Goal: Information Seeking & Learning: Learn about a topic

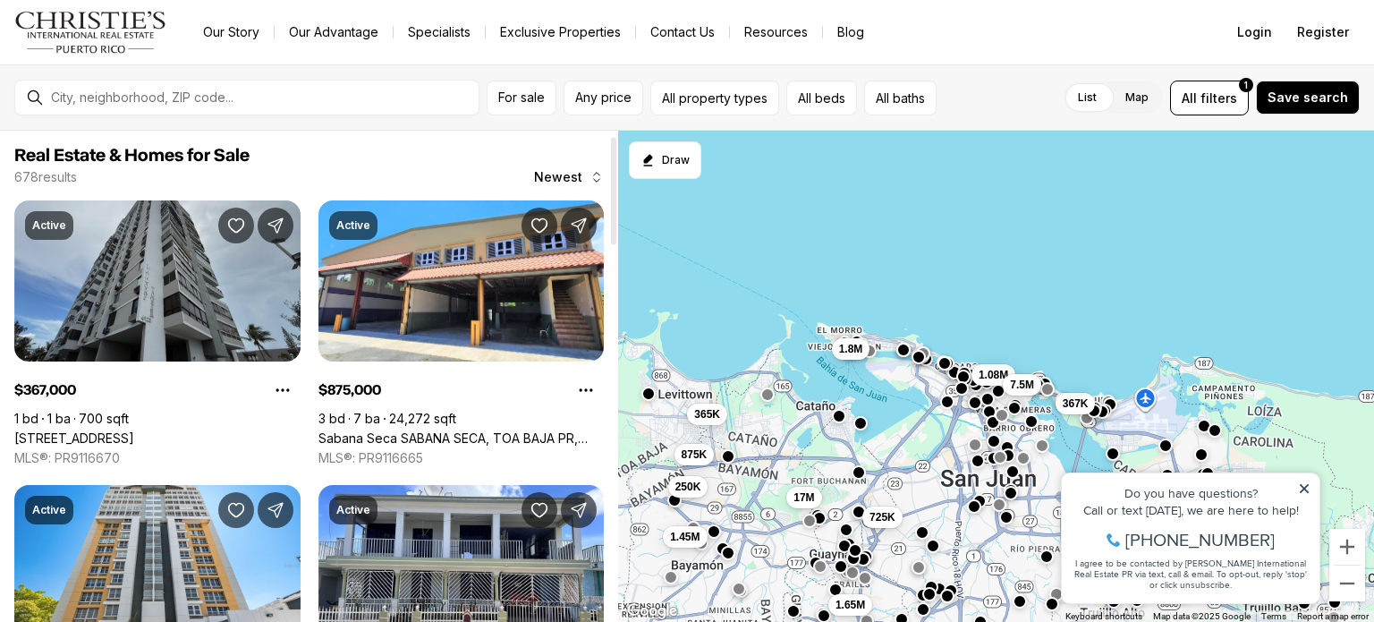
scroll to position [89, 0]
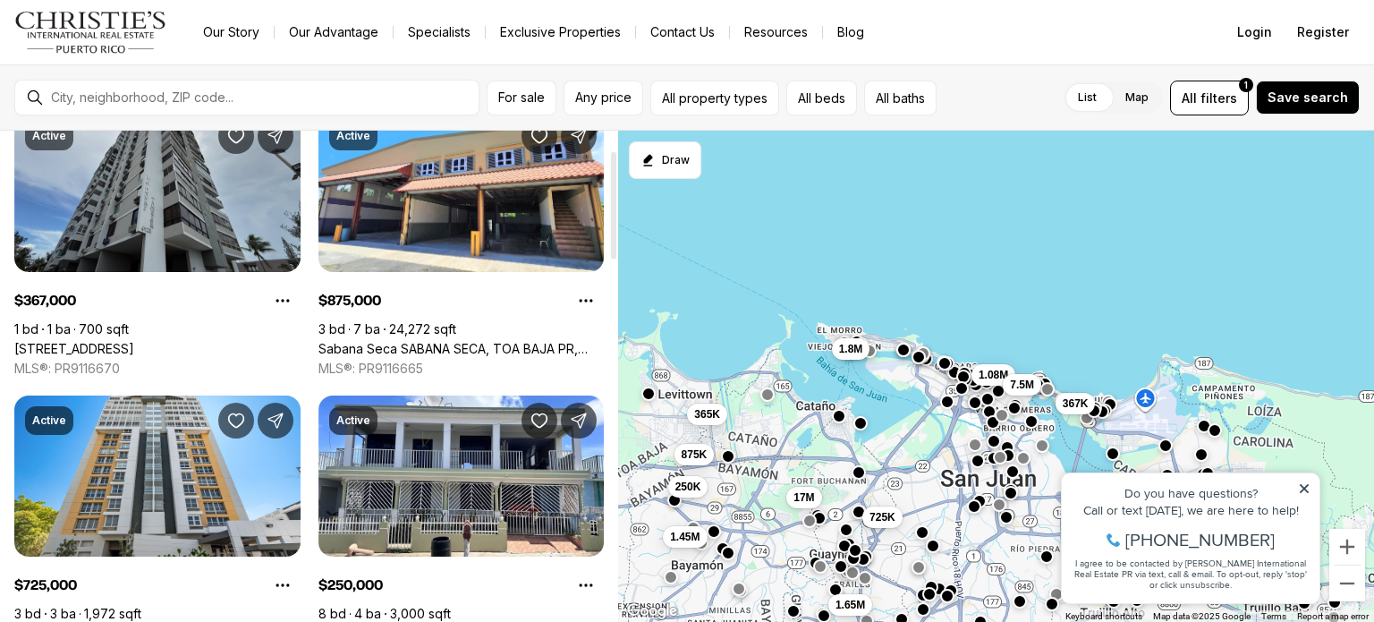
click at [134, 341] on link "4123 ISLA VERDE AVE #201, CAROLINA PR, 00979" at bounding box center [74, 349] width 120 height 16
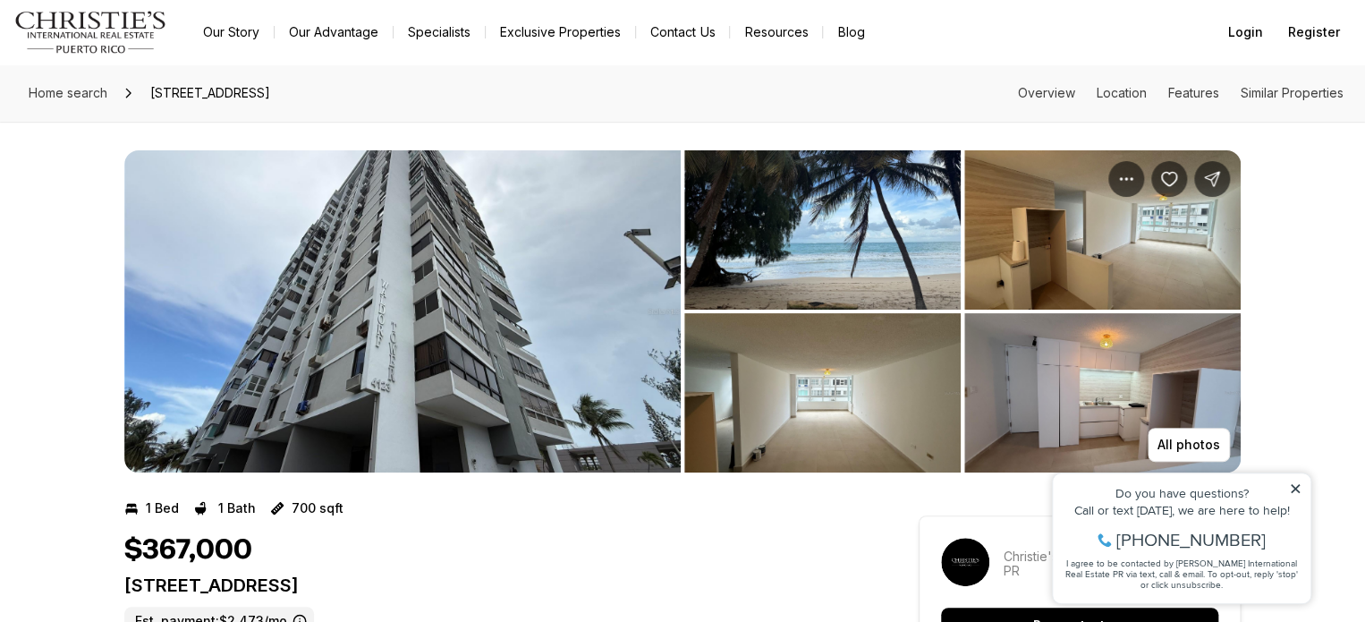
click at [791, 251] on img "View image gallery" at bounding box center [822, 229] width 276 height 159
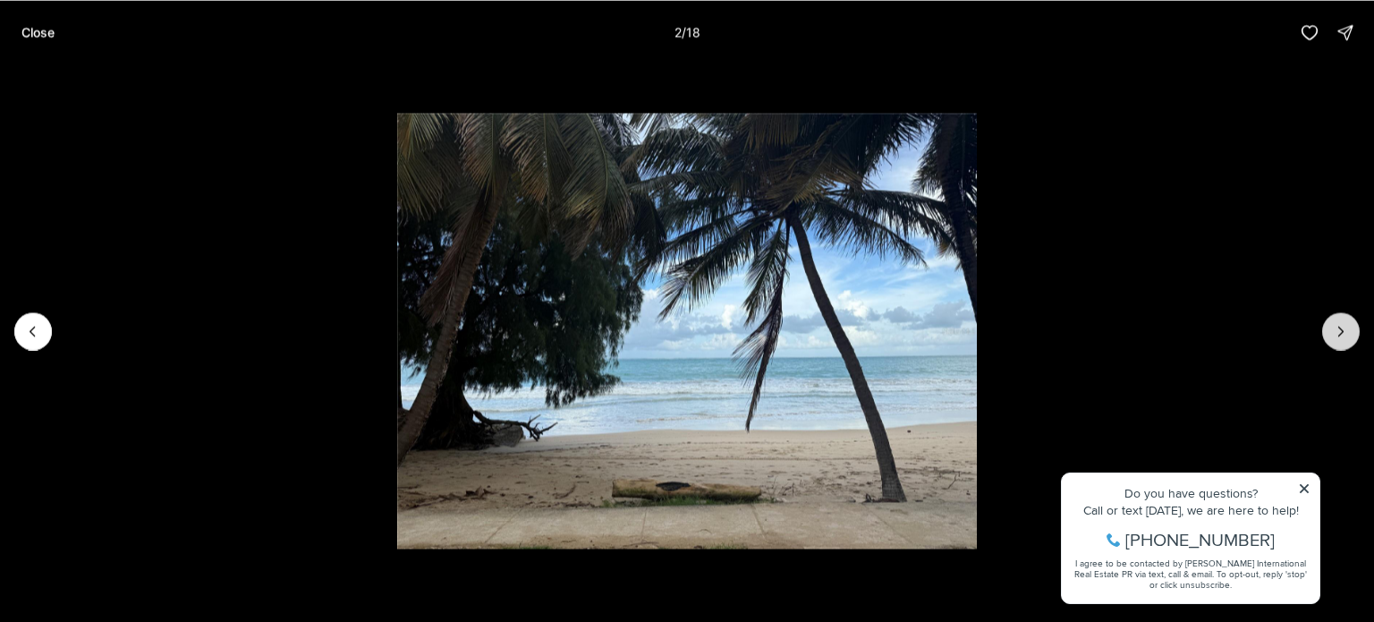
click at [1331, 327] on button "Next slide" at bounding box center [1341, 331] width 38 height 38
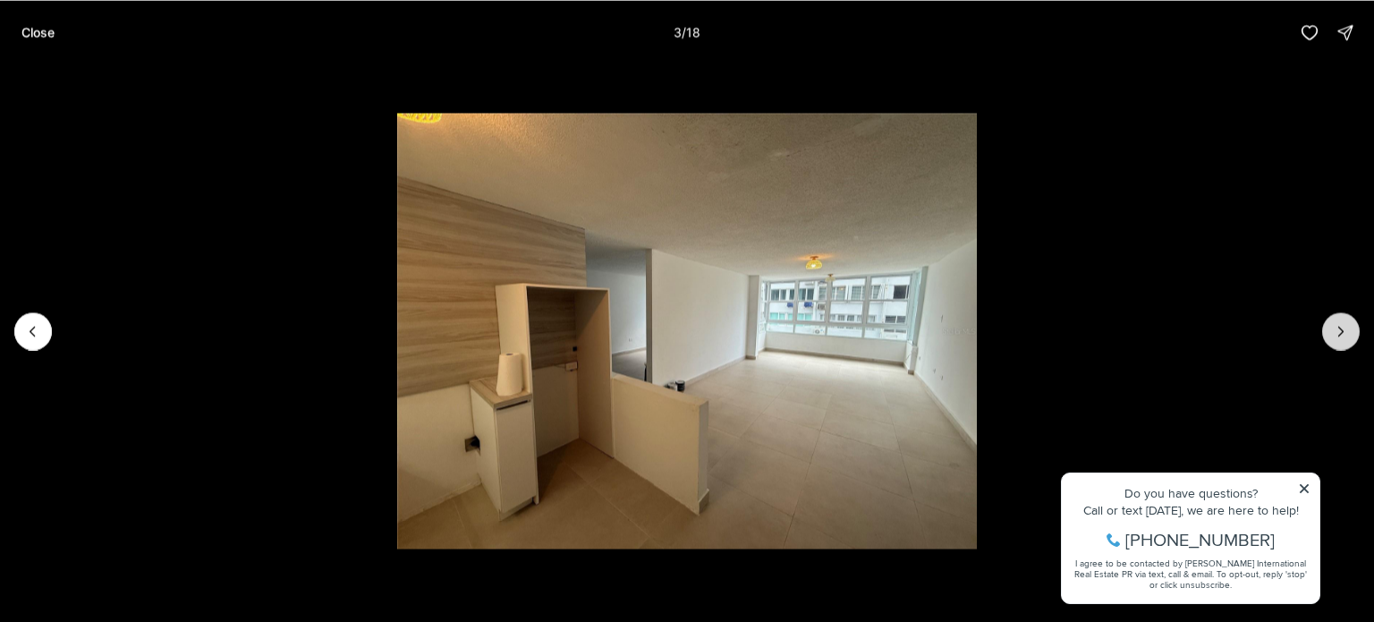
click at [1332, 327] on icon "Next slide" at bounding box center [1341, 331] width 18 height 18
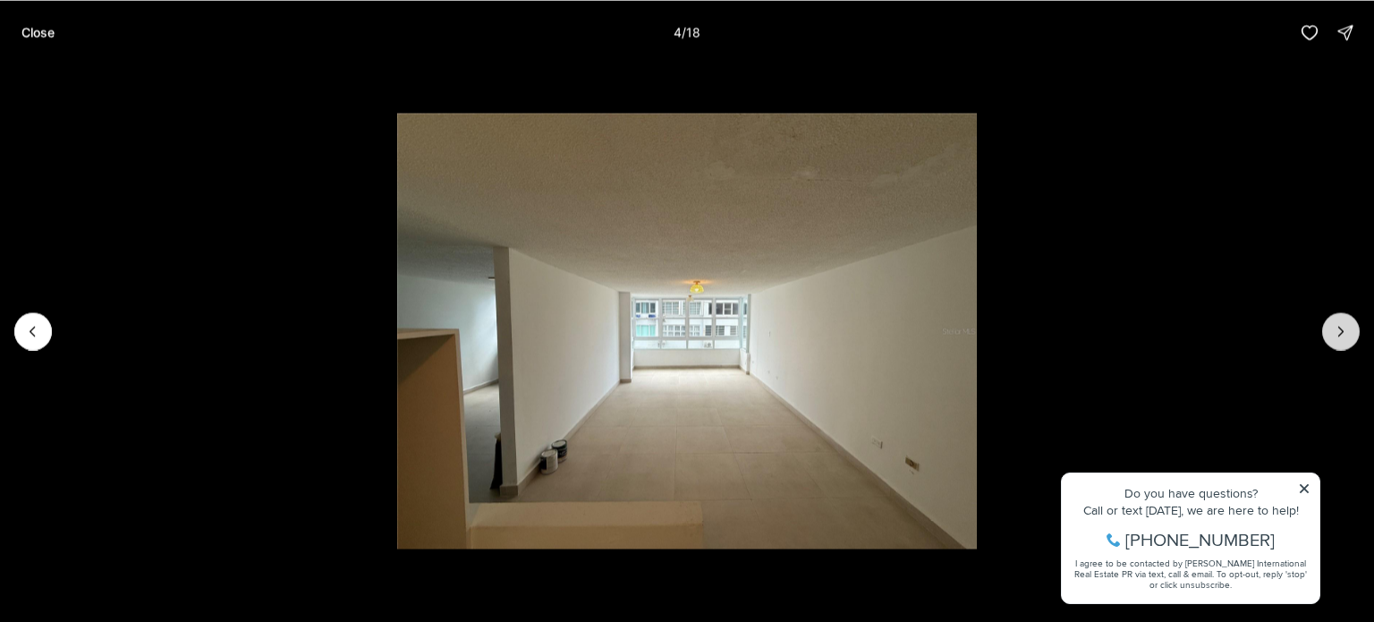
click at [1332, 327] on icon "Next slide" at bounding box center [1341, 331] width 18 height 18
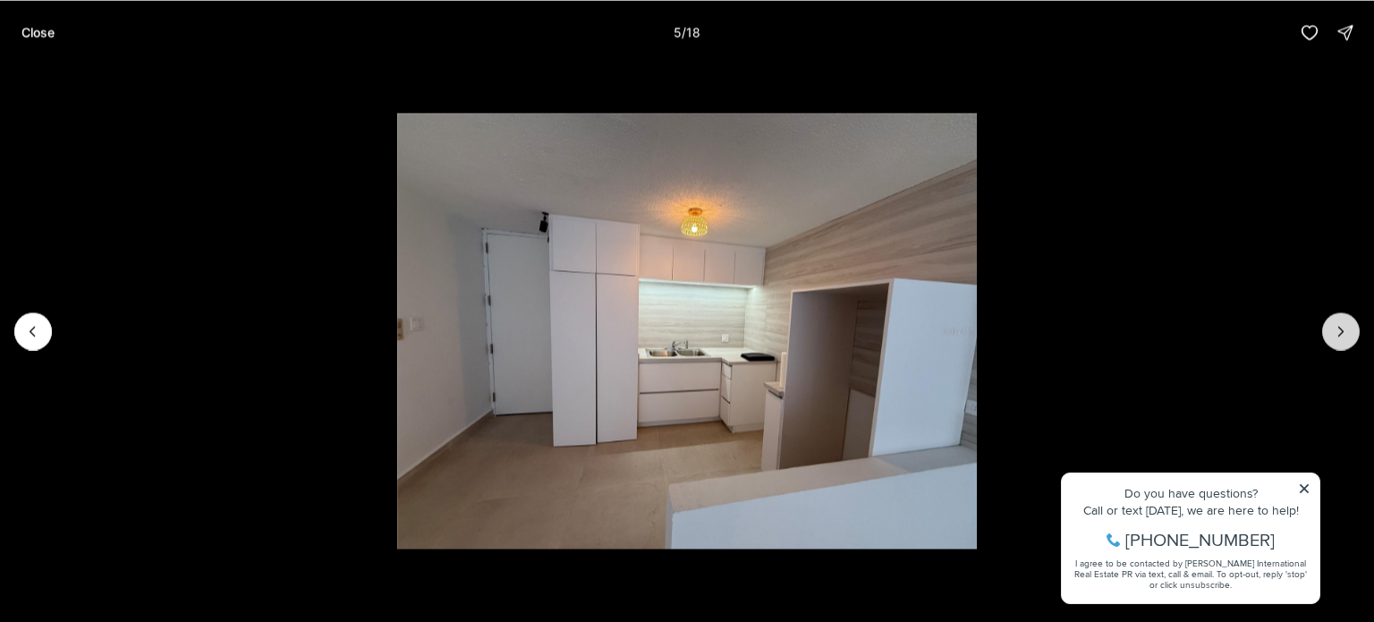
click at [1332, 327] on icon "Next slide" at bounding box center [1341, 331] width 18 height 18
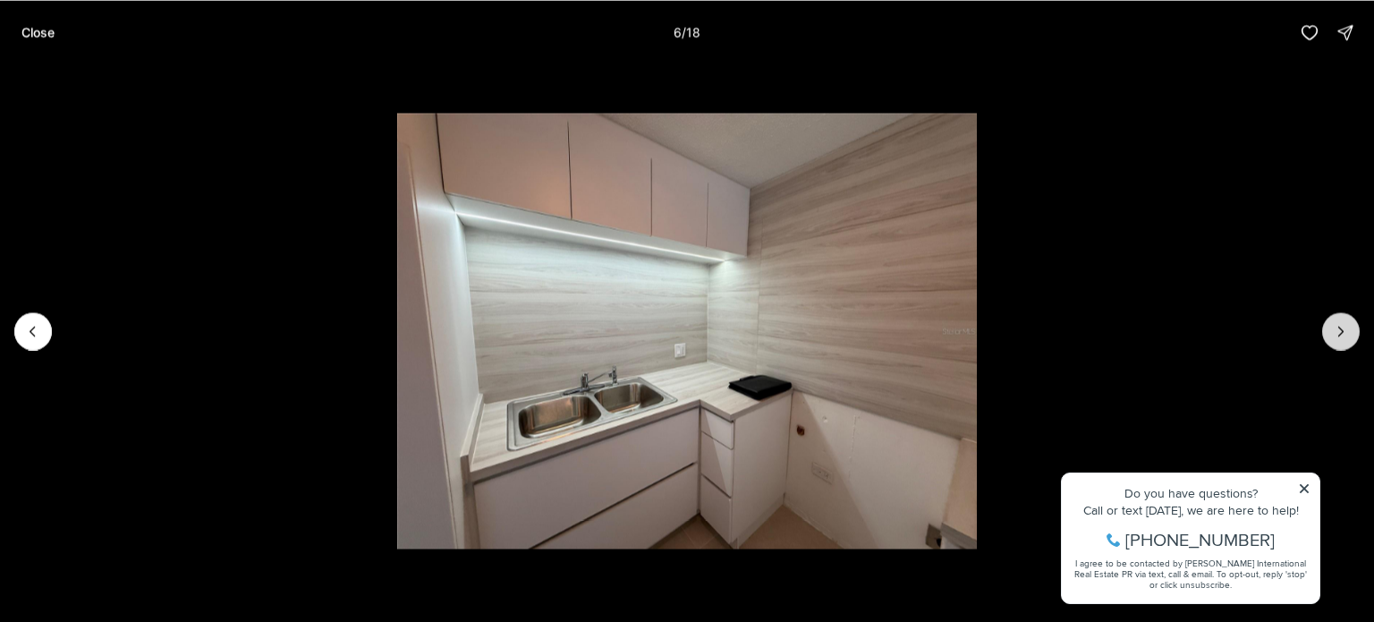
click at [1332, 327] on icon "Next slide" at bounding box center [1341, 331] width 18 height 18
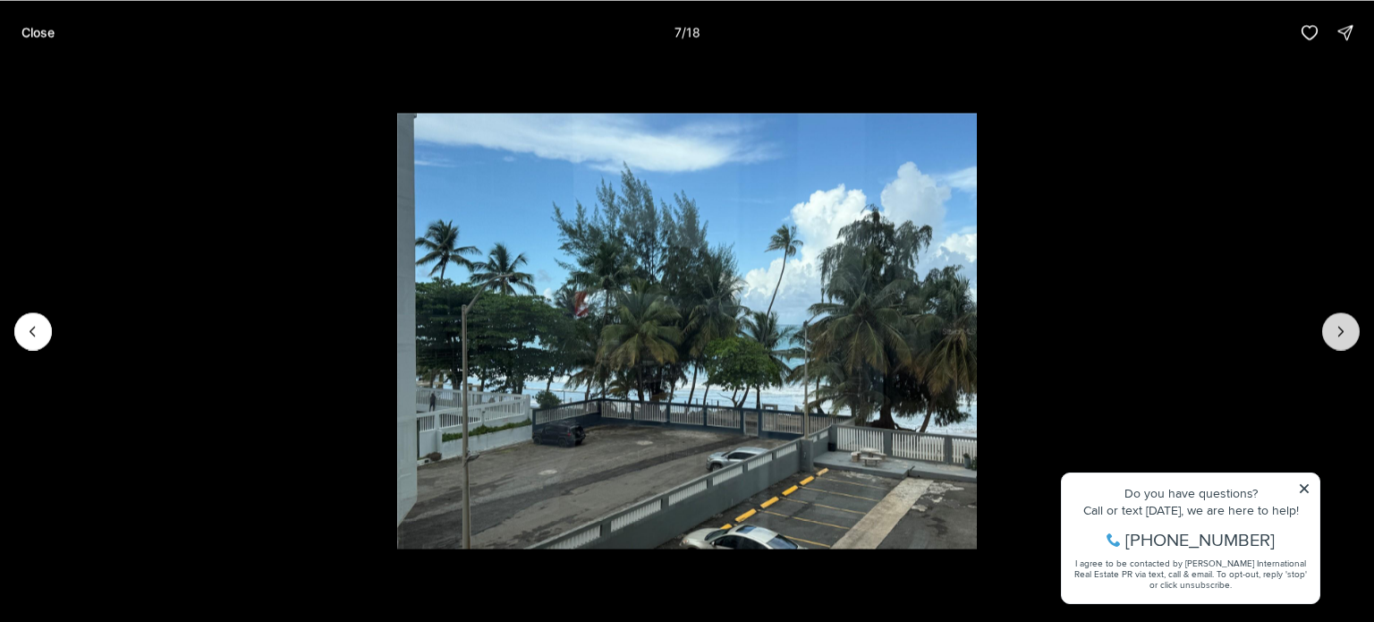
click at [1332, 327] on icon "Next slide" at bounding box center [1341, 331] width 18 height 18
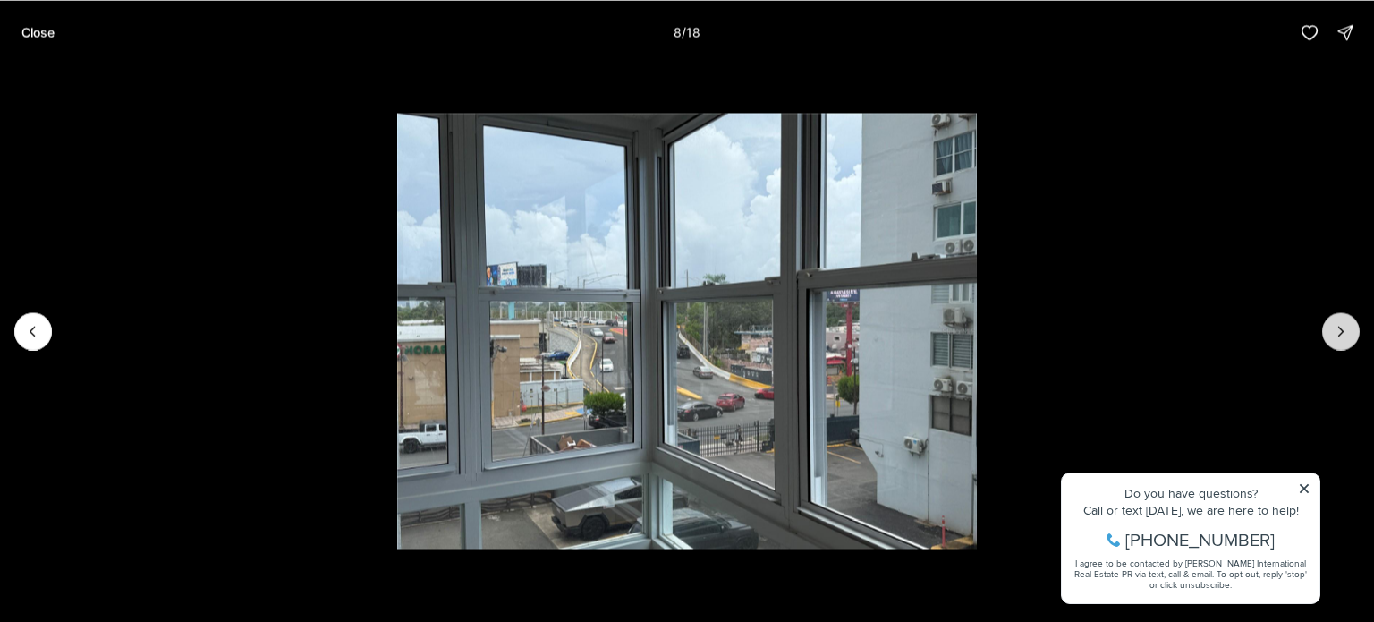
click at [1332, 327] on icon "Next slide" at bounding box center [1341, 331] width 18 height 18
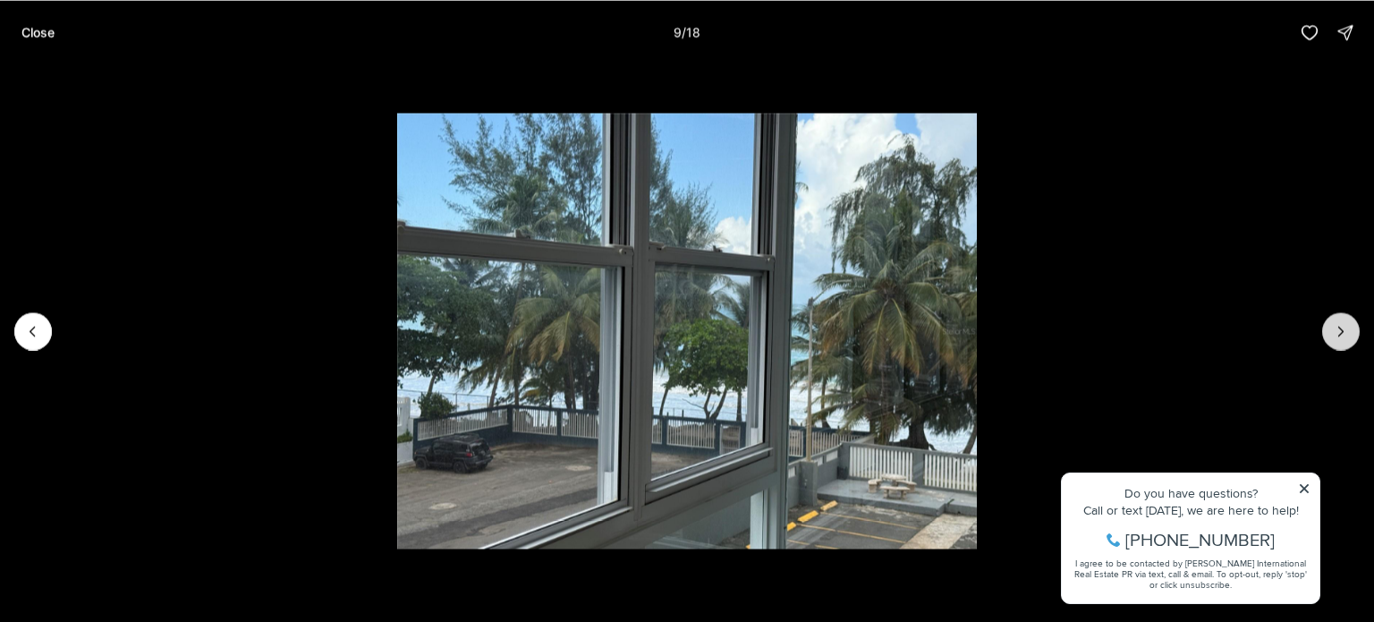
click at [1332, 327] on icon "Next slide" at bounding box center [1341, 331] width 18 height 18
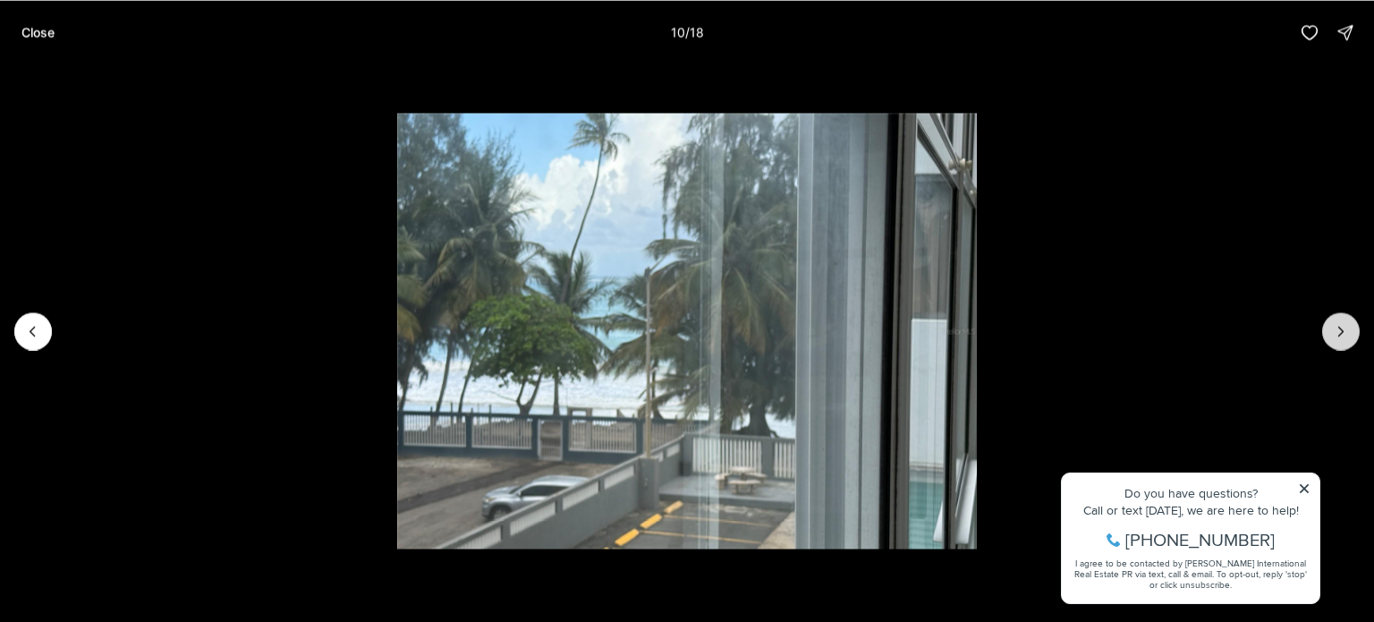
click at [1332, 327] on icon "Next slide" at bounding box center [1341, 331] width 18 height 18
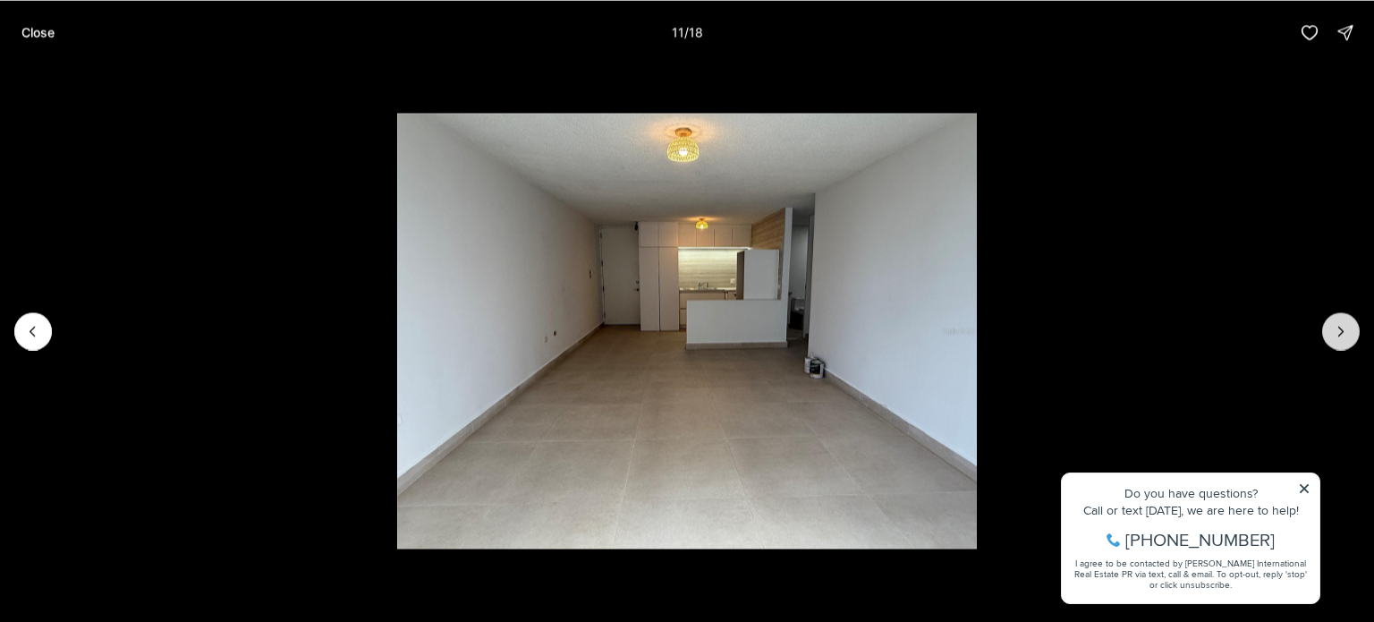
click at [1332, 327] on icon "Next slide" at bounding box center [1341, 331] width 18 height 18
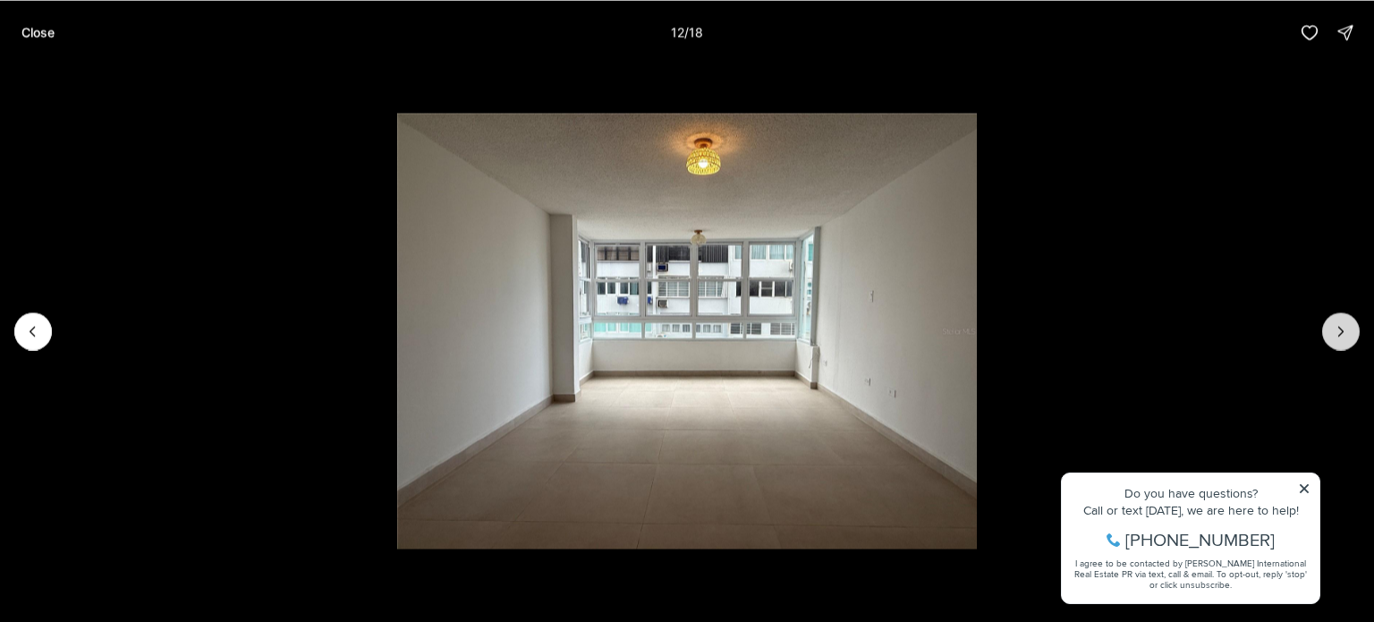
click at [1332, 327] on icon "Next slide" at bounding box center [1341, 331] width 18 height 18
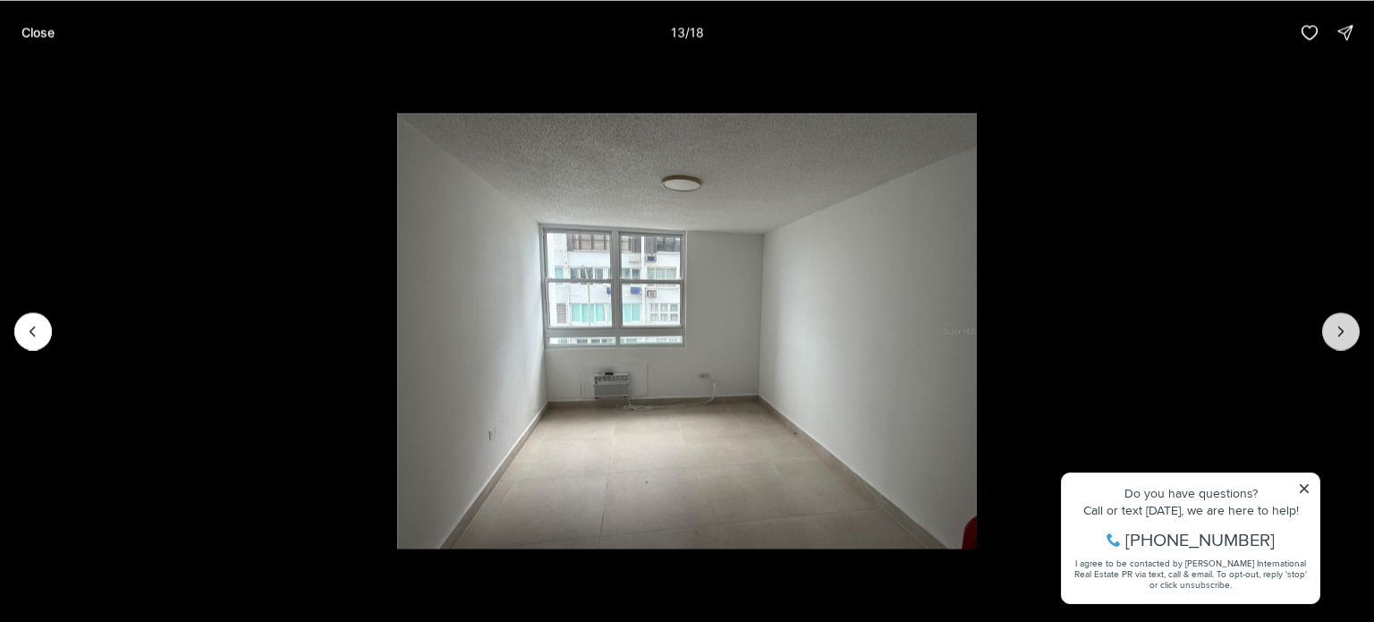
click at [1331, 334] on button "Next slide" at bounding box center [1341, 331] width 38 height 38
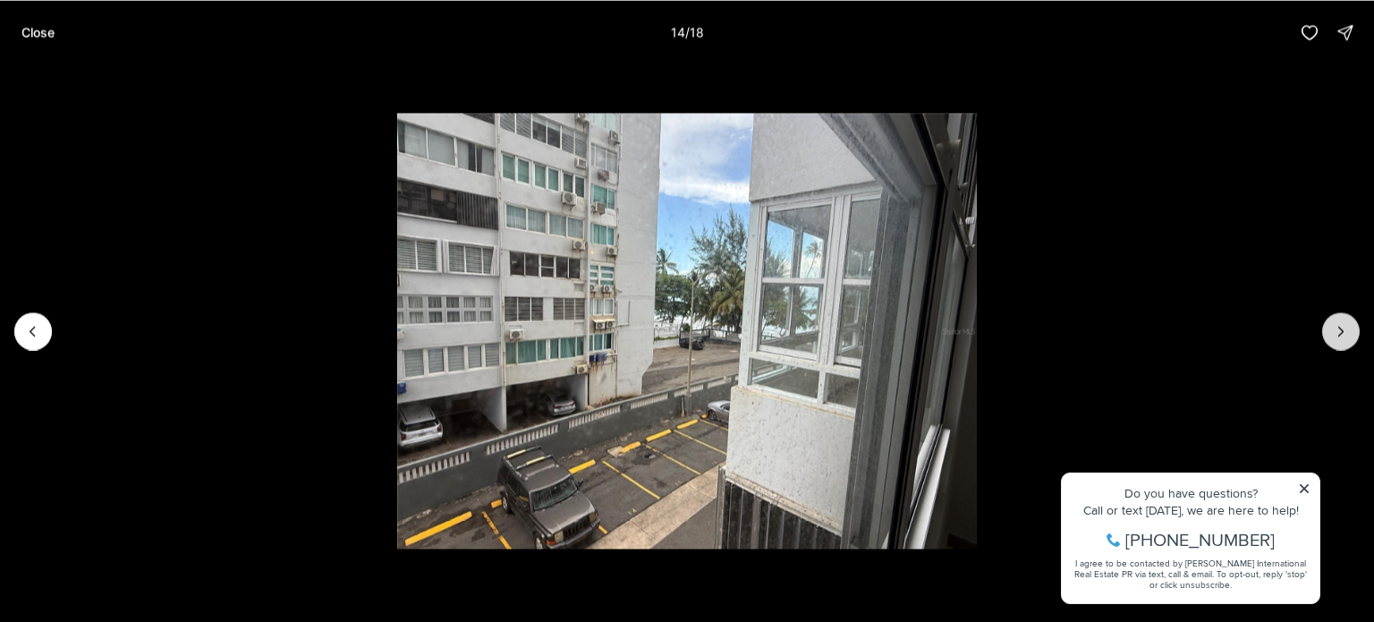
click at [1331, 333] on button "Next slide" at bounding box center [1341, 331] width 38 height 38
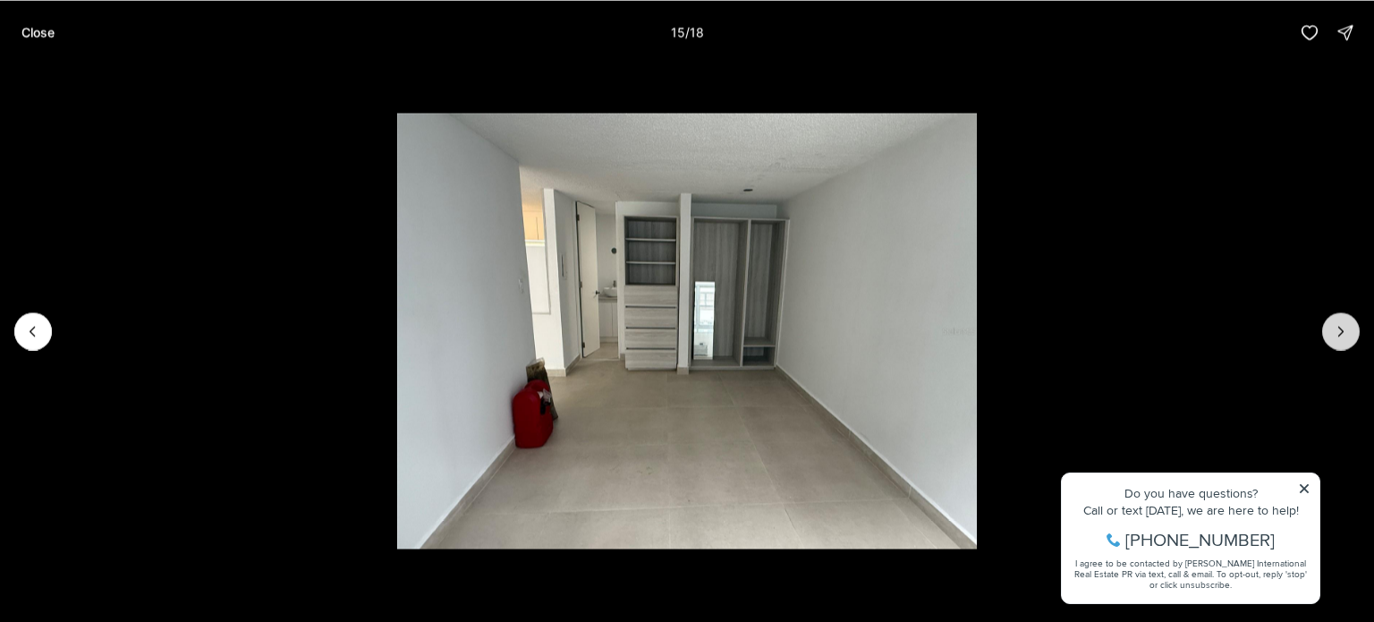
drag, startPoint x: 1331, startPoint y: 333, endPoint x: 1331, endPoint y: 343, distance: 9.8
click at [1331, 343] on button "Next slide" at bounding box center [1341, 331] width 38 height 38
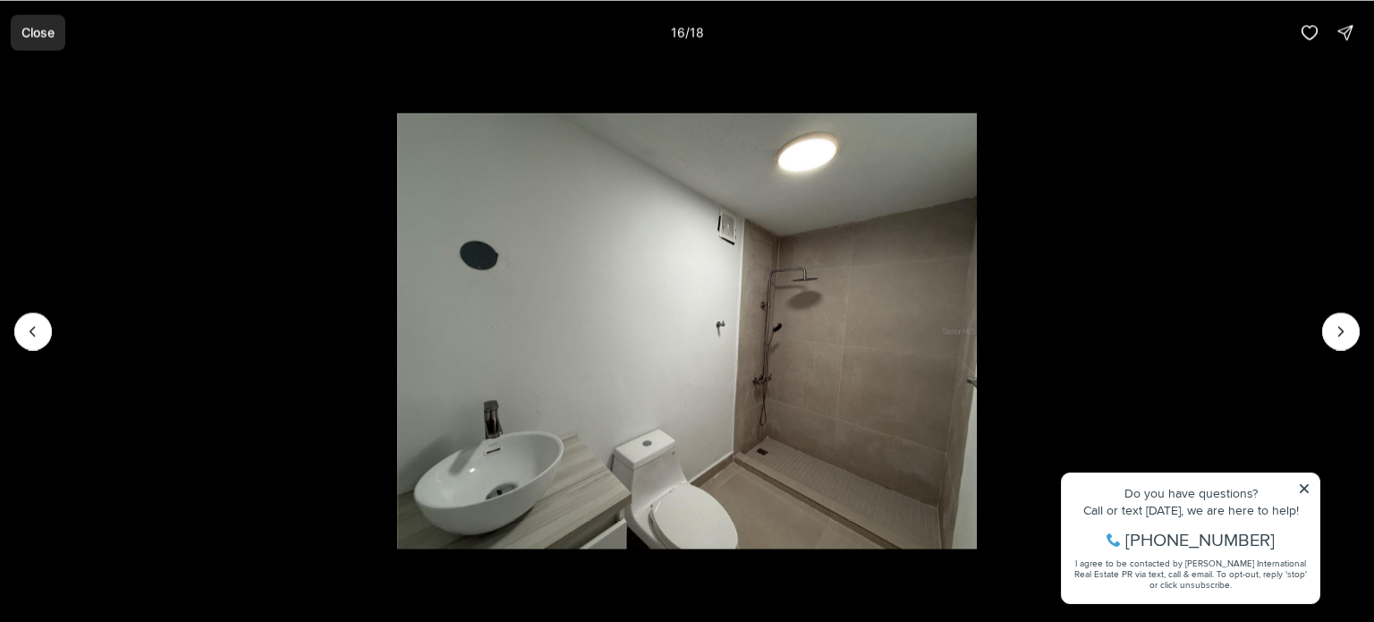
click at [38, 32] on p "Close" at bounding box center [37, 32] width 33 height 14
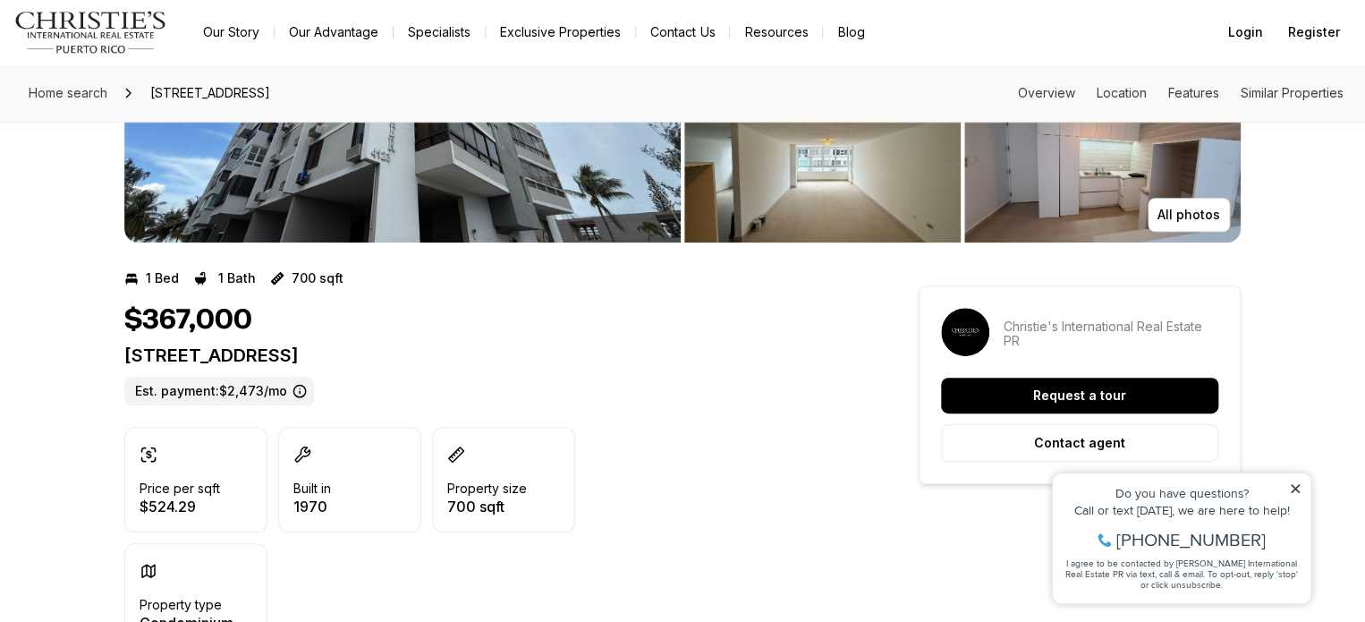
scroll to position [358, 0]
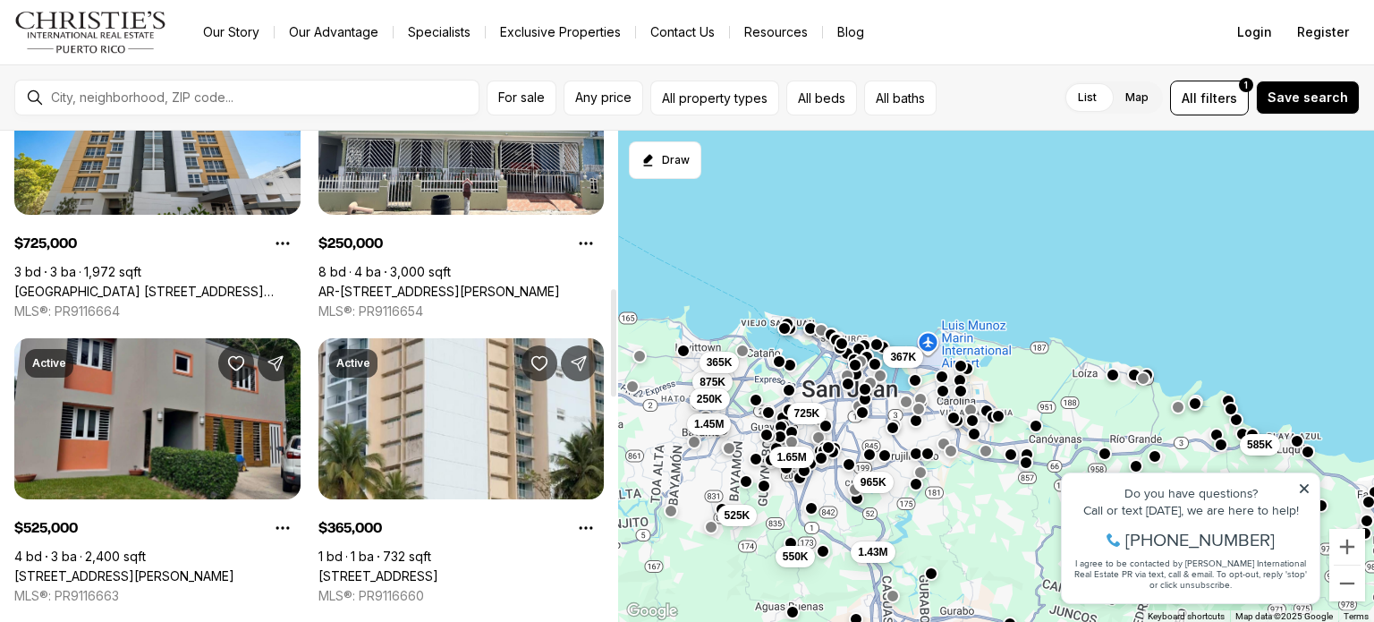
scroll to position [895, 0]
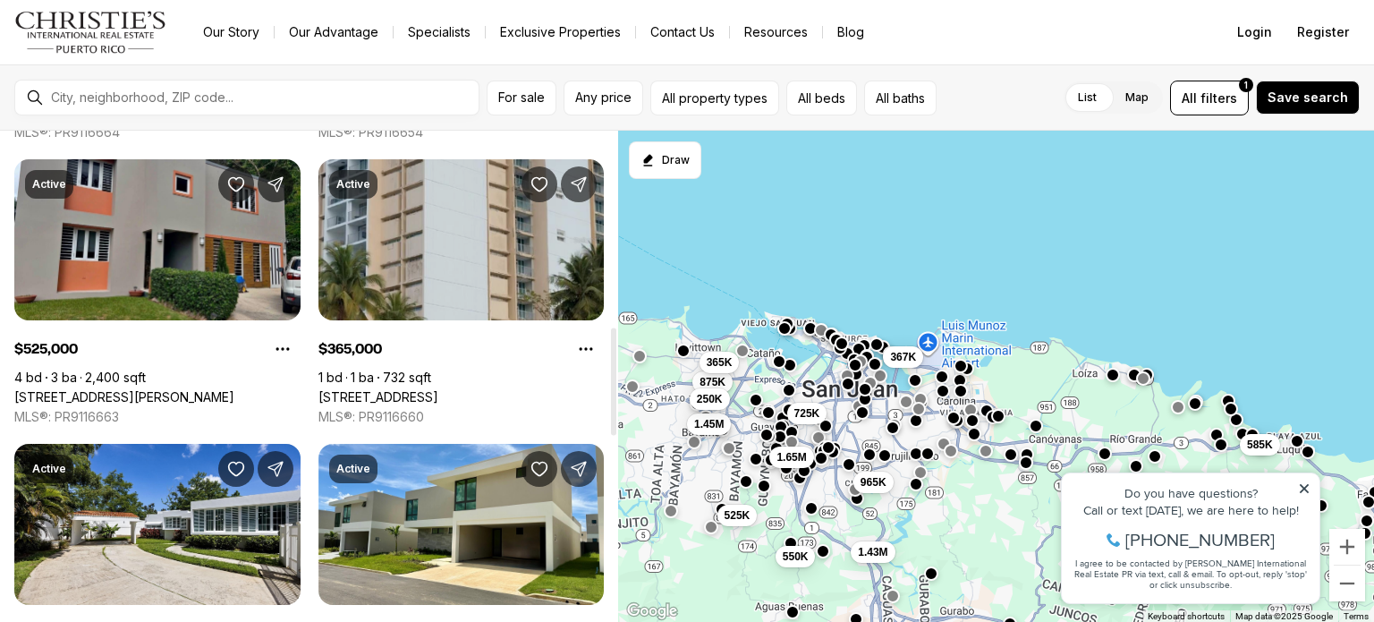
click at [438, 389] on link "[STREET_ADDRESS]" at bounding box center [378, 397] width 120 height 16
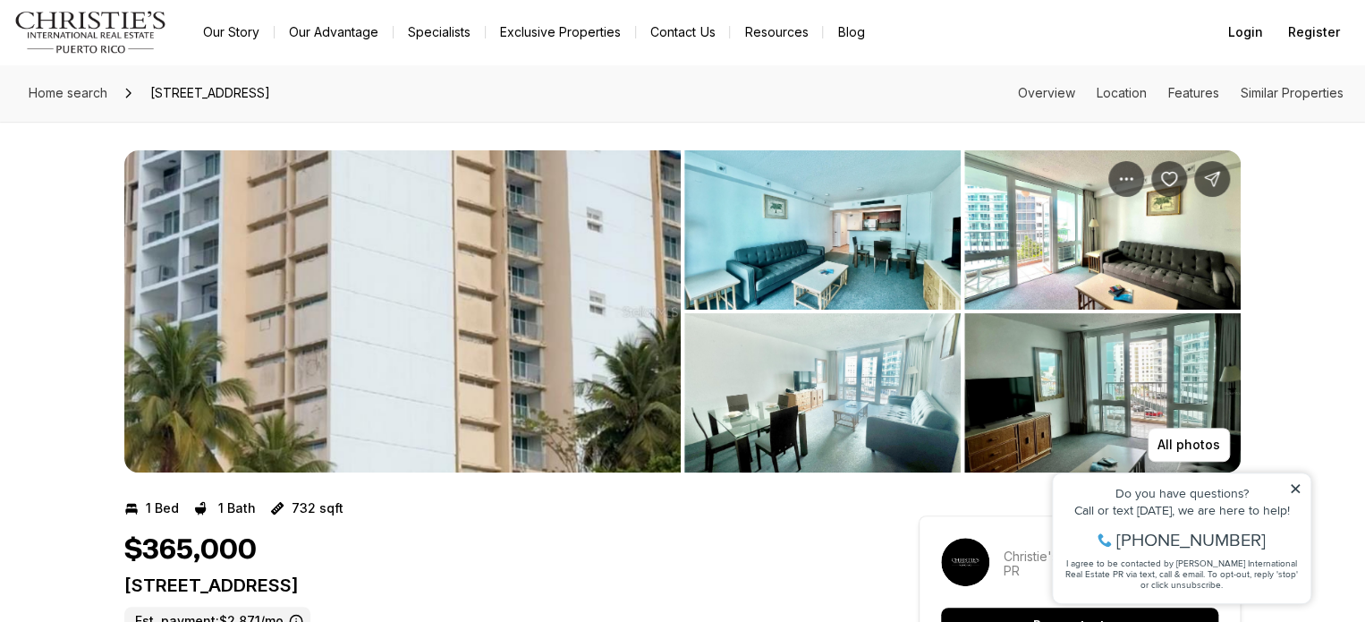
click at [799, 205] on img "View image gallery" at bounding box center [822, 229] width 276 height 159
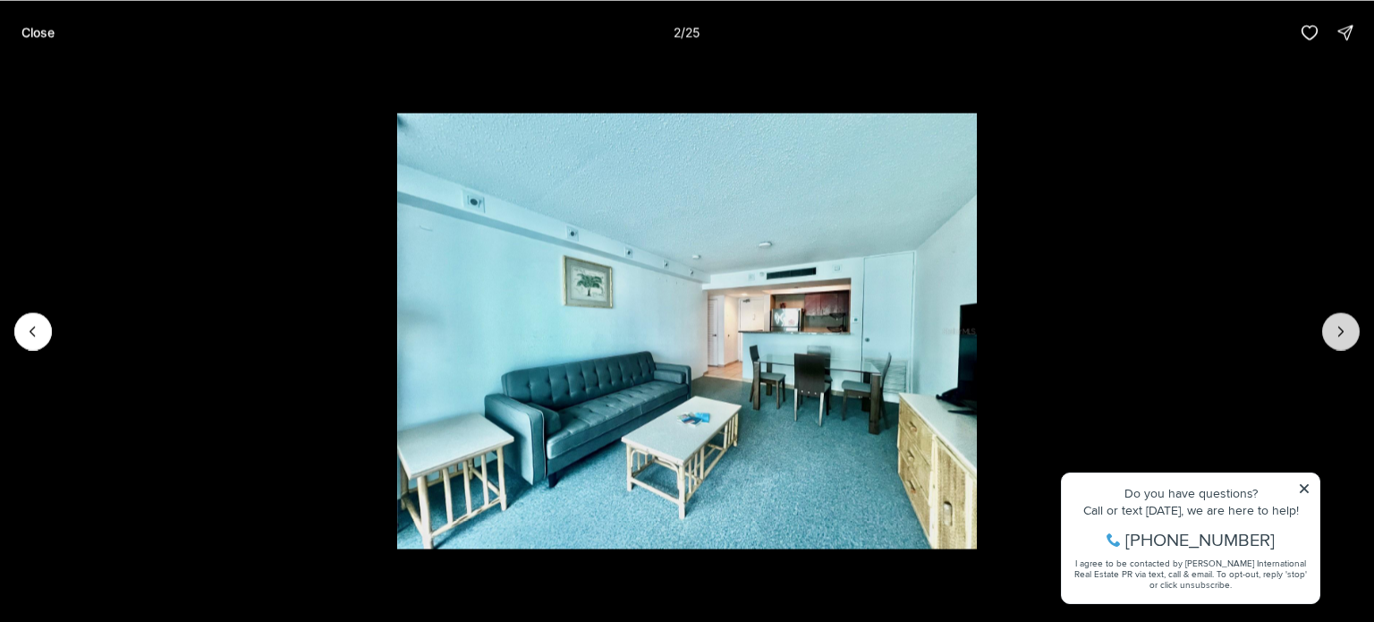
click at [1325, 332] on button "Next slide" at bounding box center [1341, 331] width 38 height 38
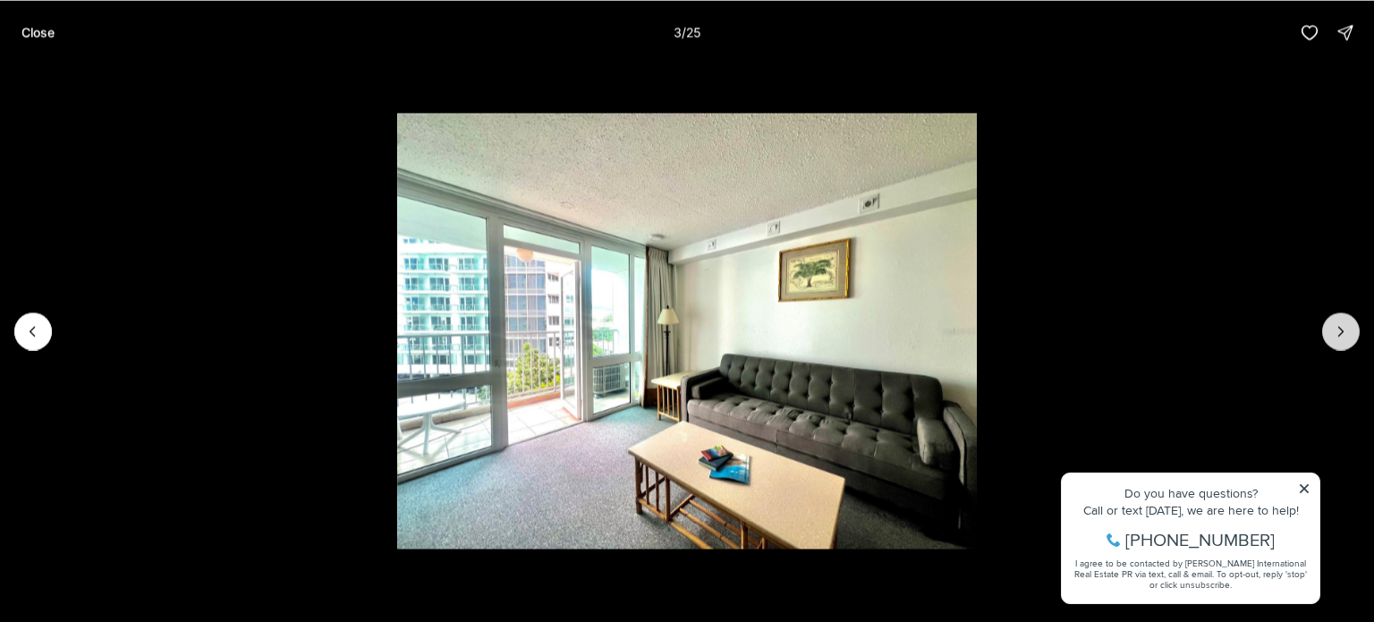
click at [1325, 332] on button "Next slide" at bounding box center [1341, 331] width 38 height 38
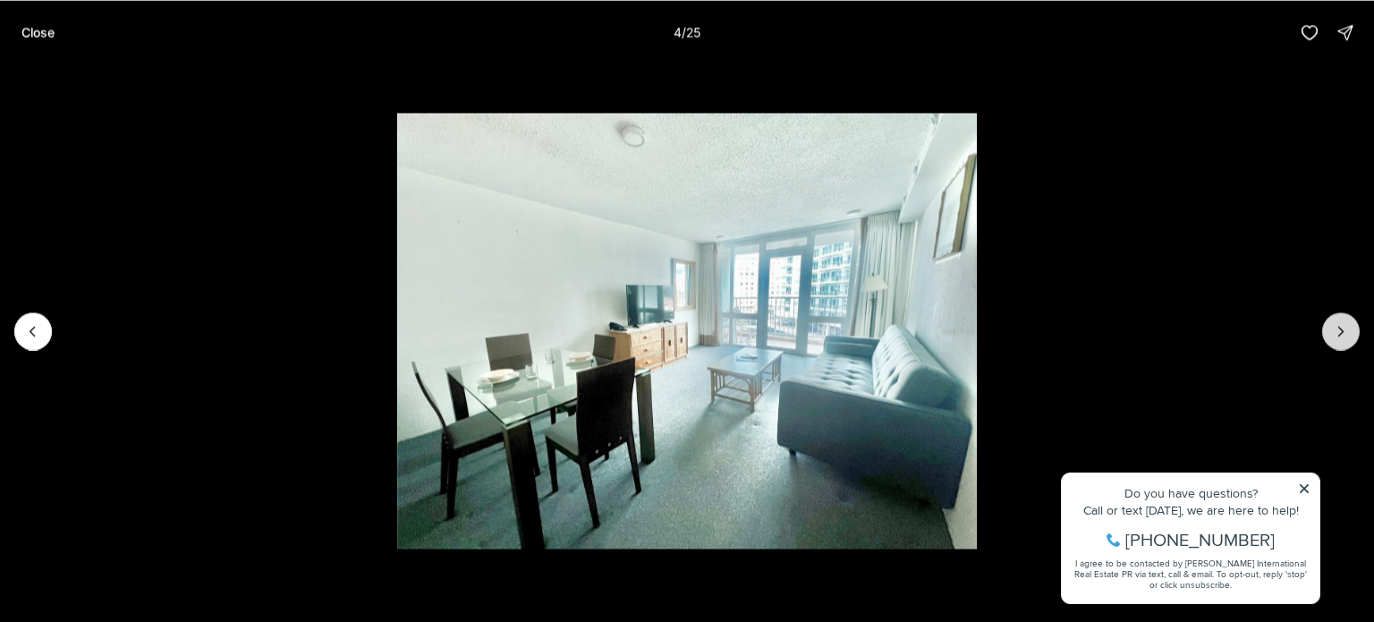
click at [1325, 332] on button "Next slide" at bounding box center [1341, 331] width 38 height 38
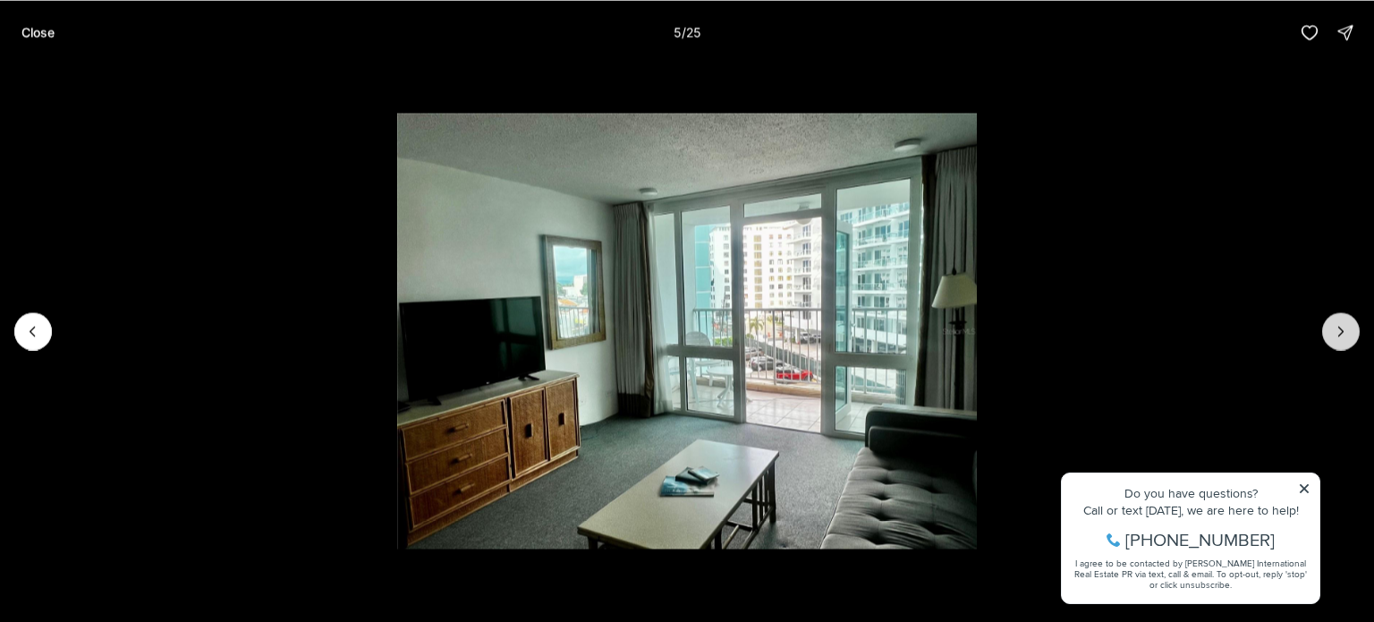
click at [1325, 332] on button "Next slide" at bounding box center [1341, 331] width 38 height 38
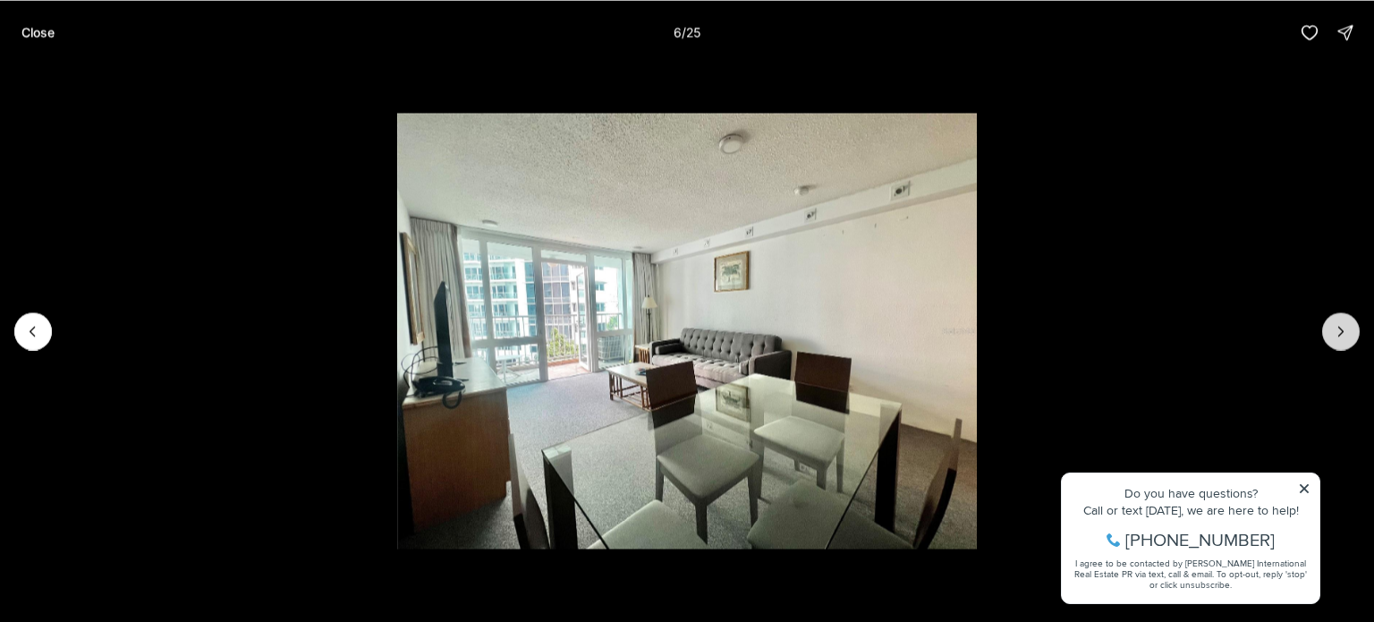
click at [1325, 332] on button "Next slide" at bounding box center [1341, 331] width 38 height 38
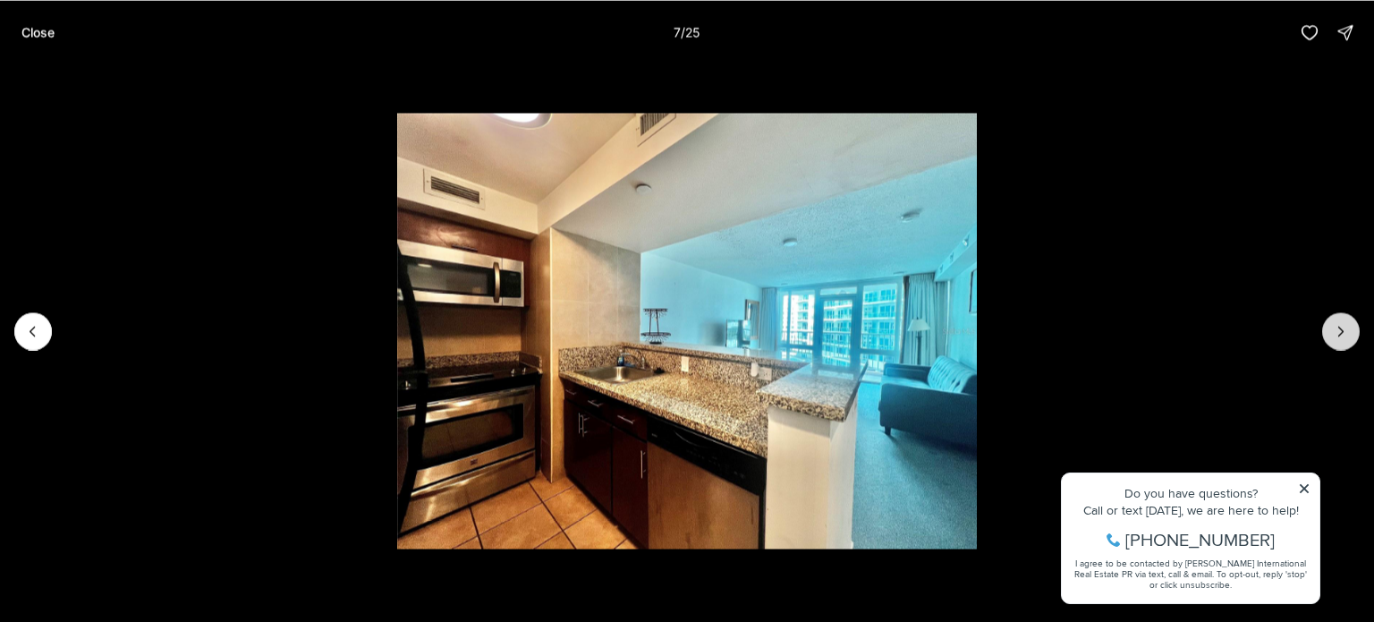
click at [1325, 332] on button "Next slide" at bounding box center [1341, 331] width 38 height 38
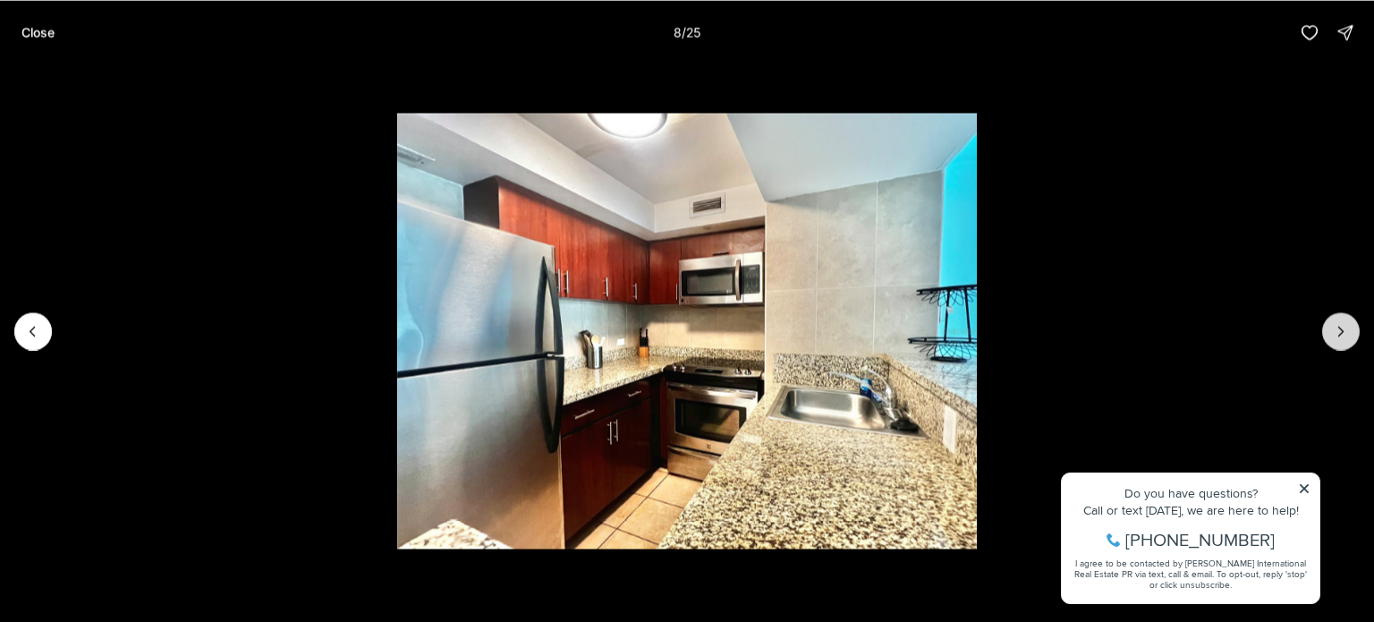
click at [1325, 332] on button "Next slide" at bounding box center [1341, 331] width 38 height 38
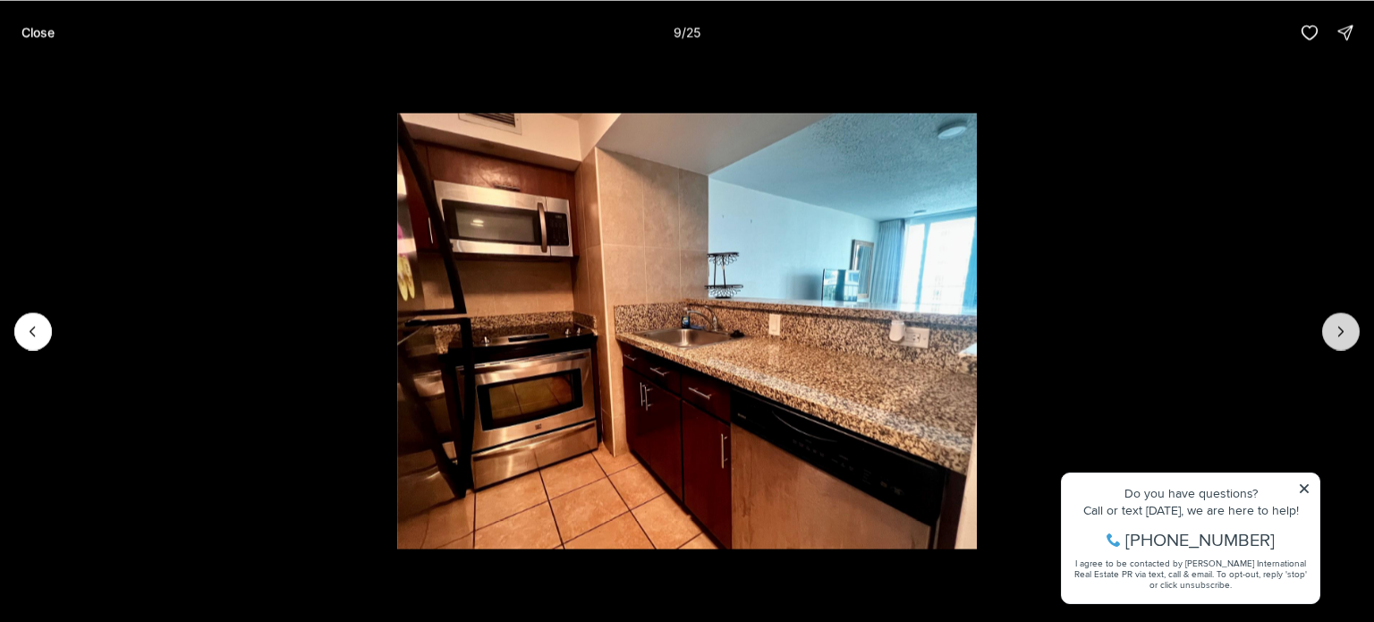
click at [1325, 332] on button "Next slide" at bounding box center [1341, 331] width 38 height 38
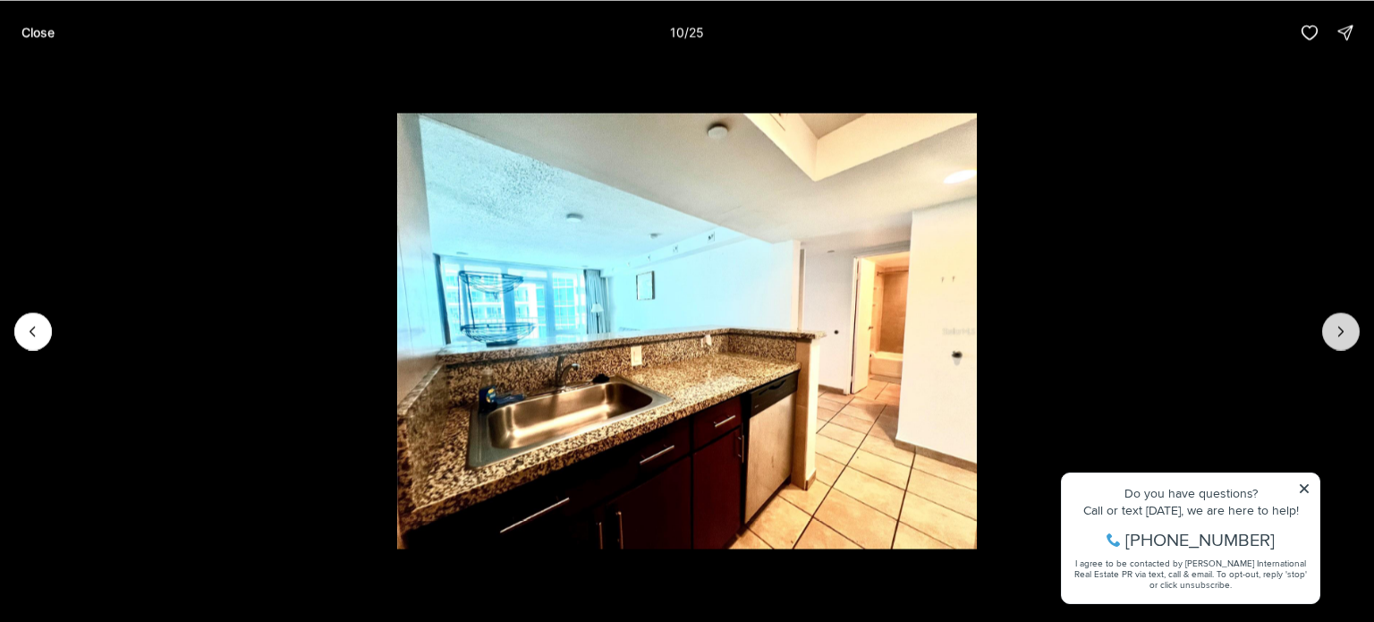
click at [1325, 332] on button "Next slide" at bounding box center [1341, 331] width 38 height 38
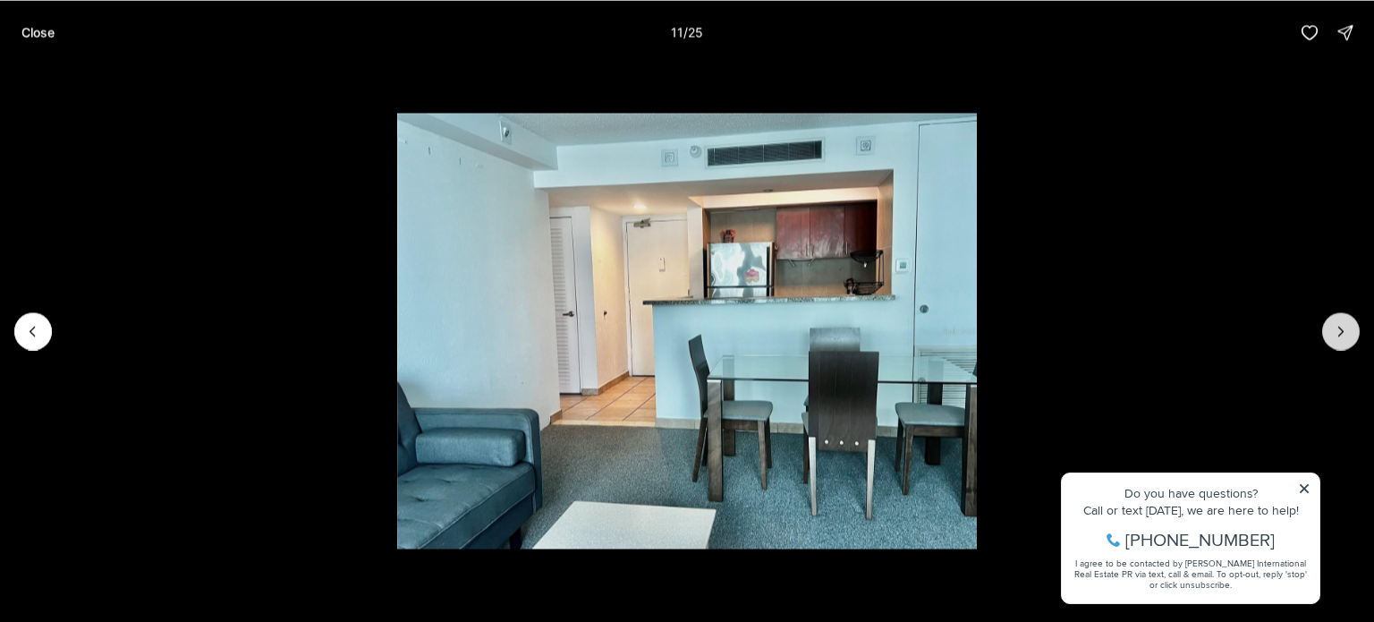
click at [1325, 332] on button "Next slide" at bounding box center [1341, 331] width 38 height 38
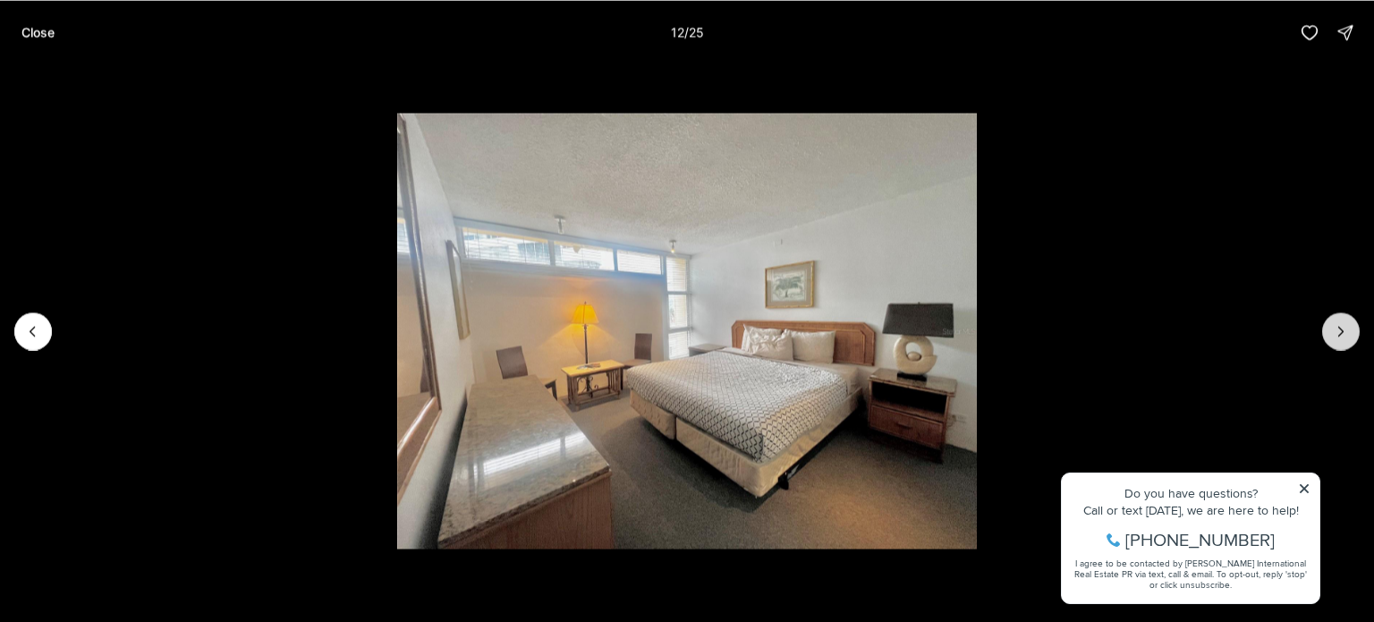
click at [1325, 332] on button "Next slide" at bounding box center [1341, 331] width 38 height 38
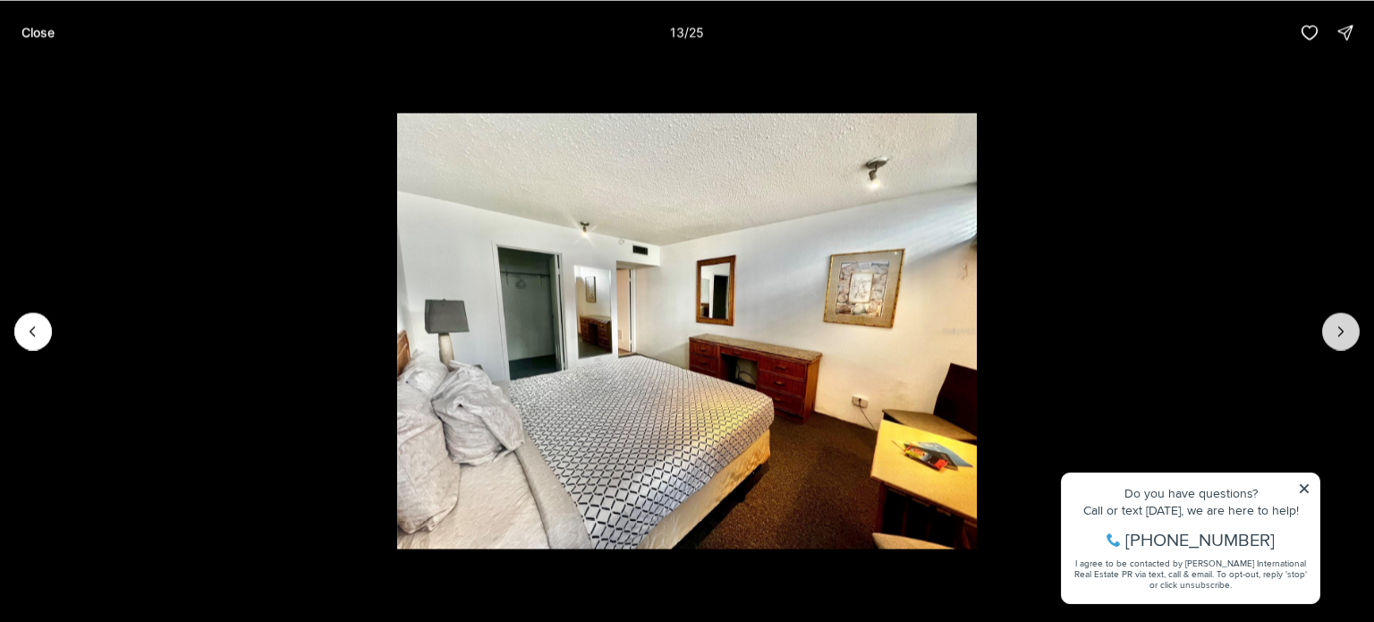
click at [1325, 332] on button "Next slide" at bounding box center [1341, 331] width 38 height 38
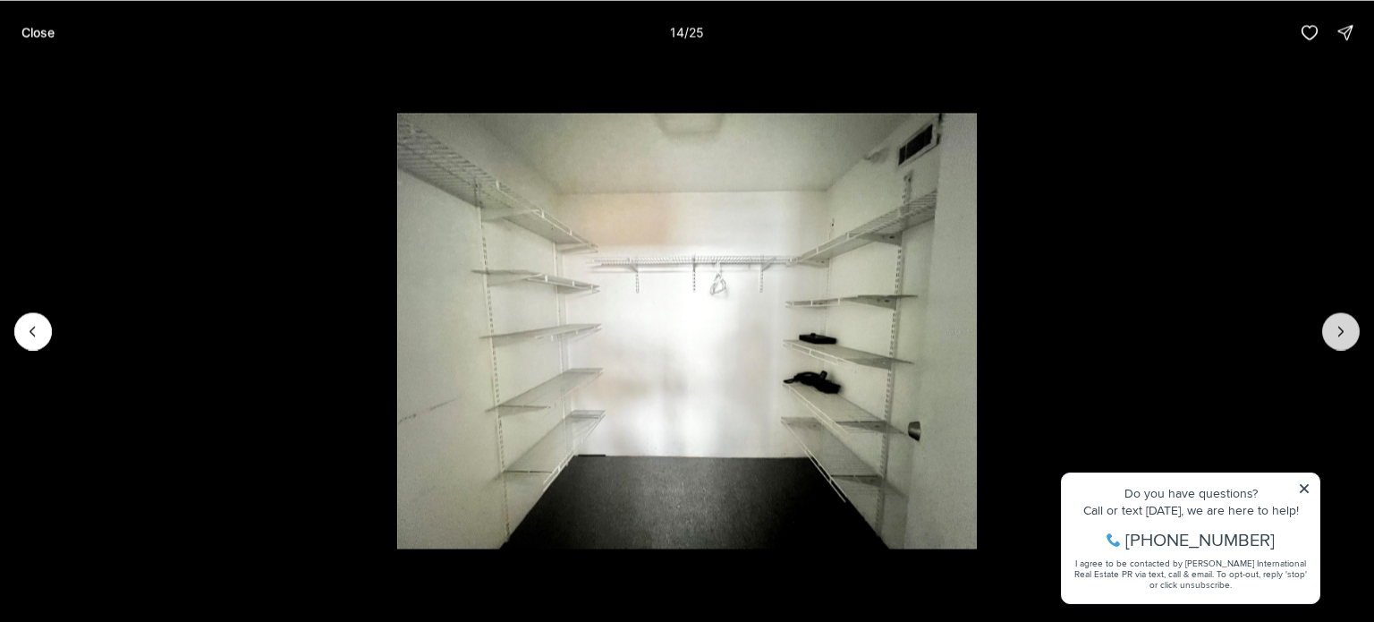
click at [1325, 332] on button "Next slide" at bounding box center [1341, 331] width 38 height 38
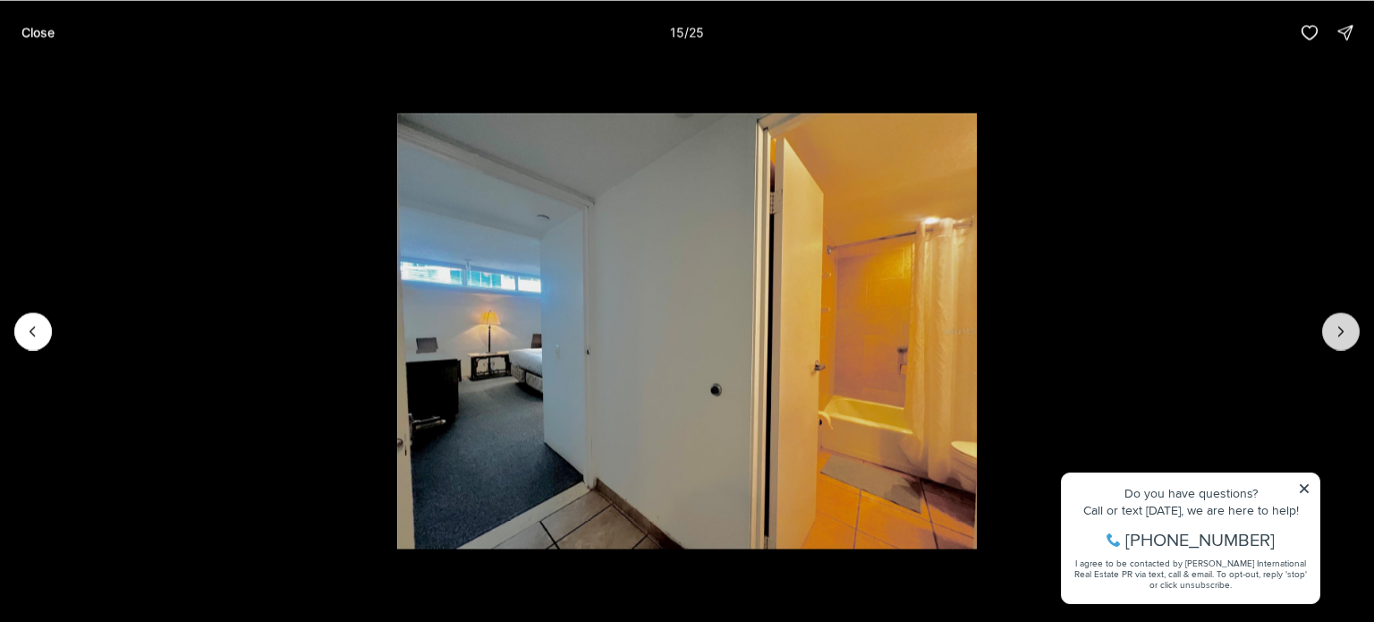
click at [1325, 332] on button "Next slide" at bounding box center [1341, 331] width 38 height 38
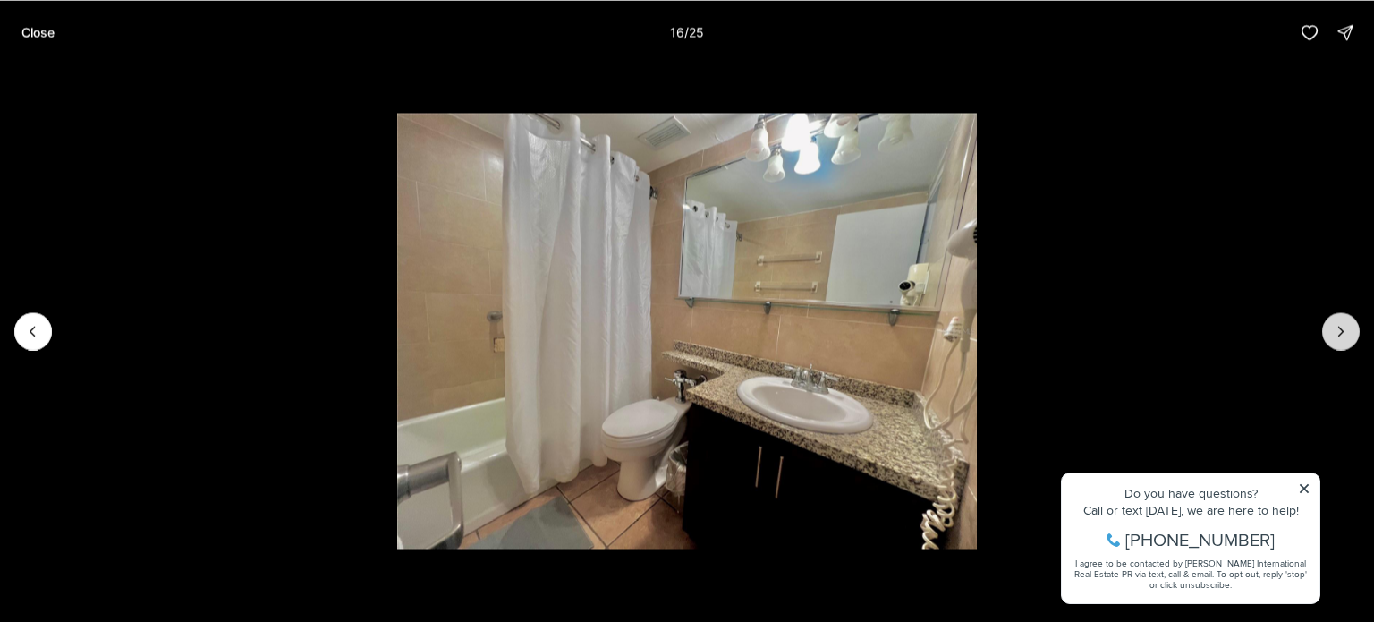
click at [1325, 332] on button "Next slide" at bounding box center [1341, 331] width 38 height 38
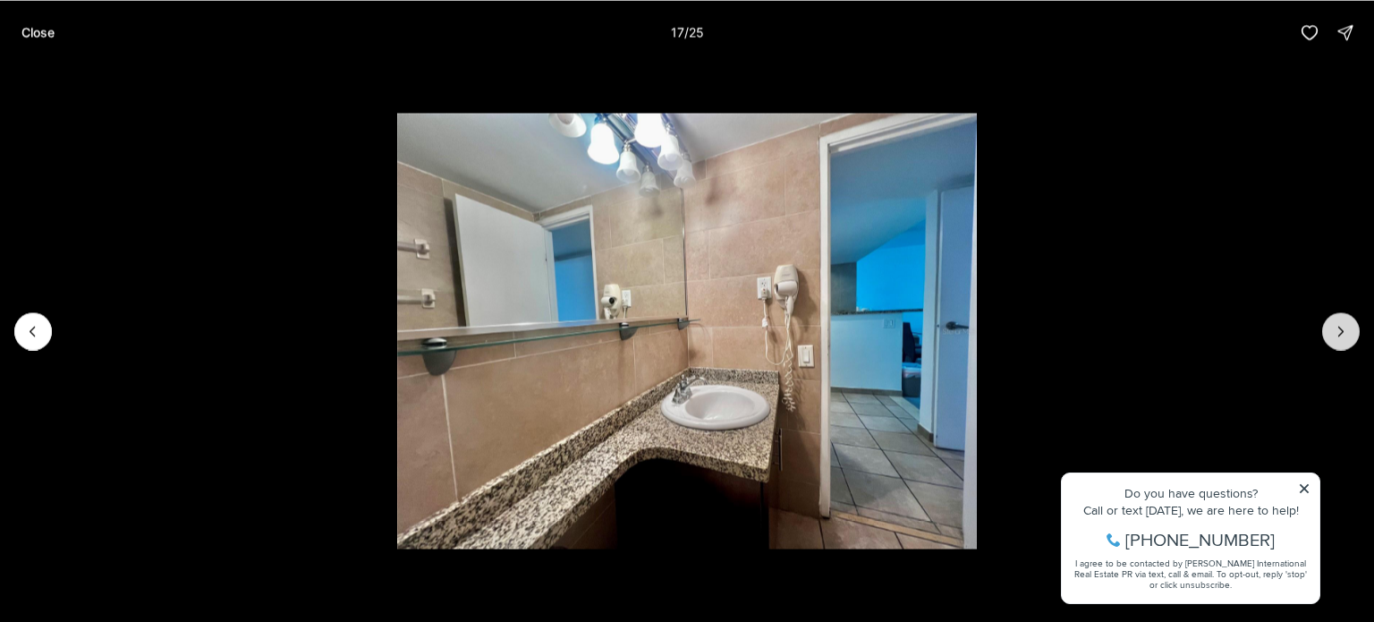
click at [1325, 332] on button "Next slide" at bounding box center [1341, 331] width 38 height 38
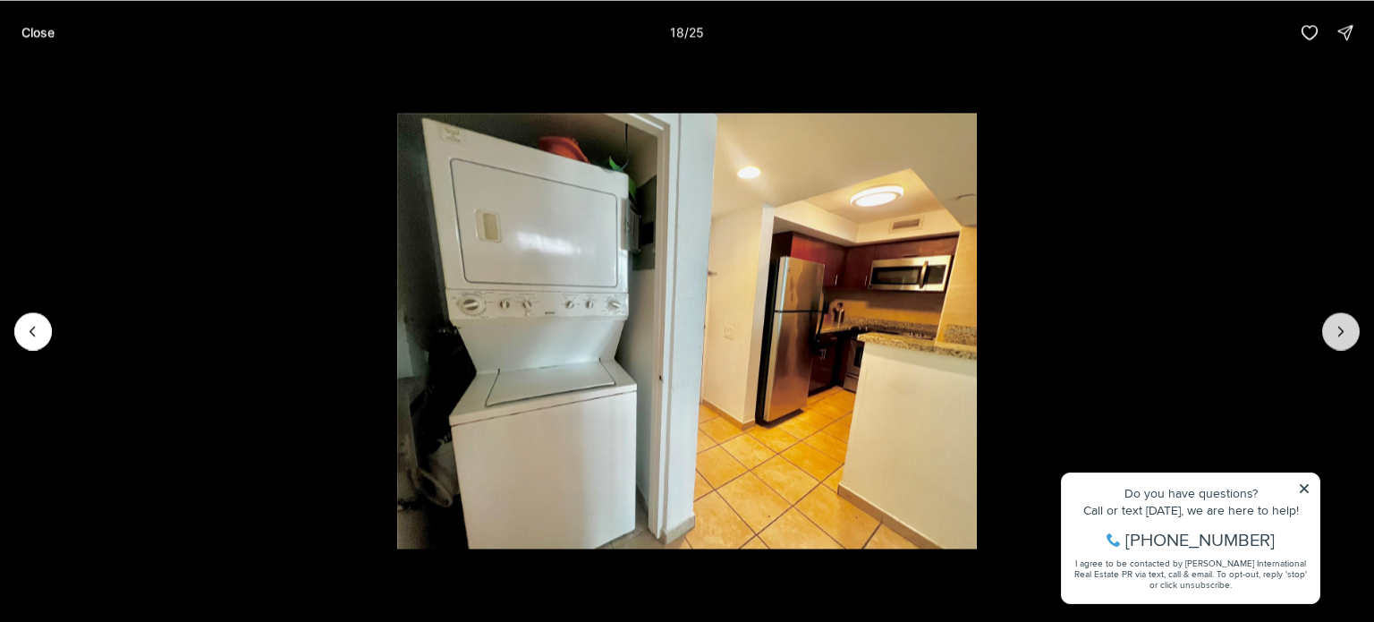
click at [1325, 332] on button "Next slide" at bounding box center [1341, 331] width 38 height 38
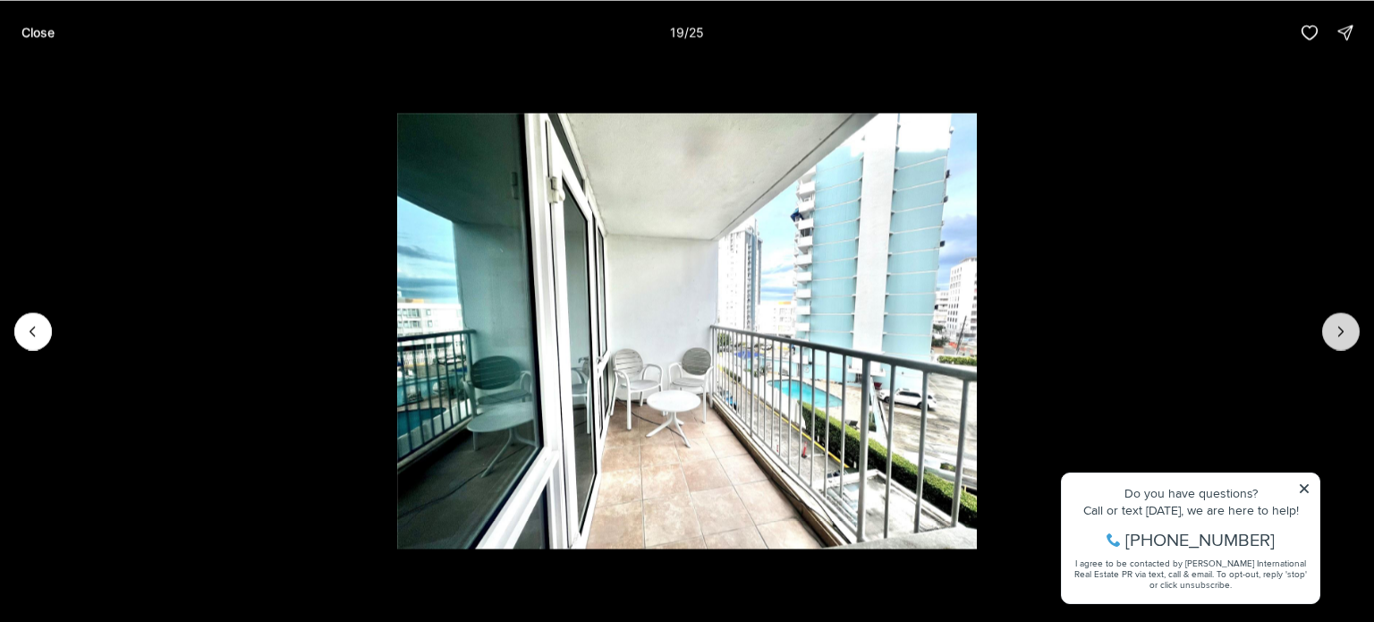
click at [1325, 332] on button "Next slide" at bounding box center [1341, 331] width 38 height 38
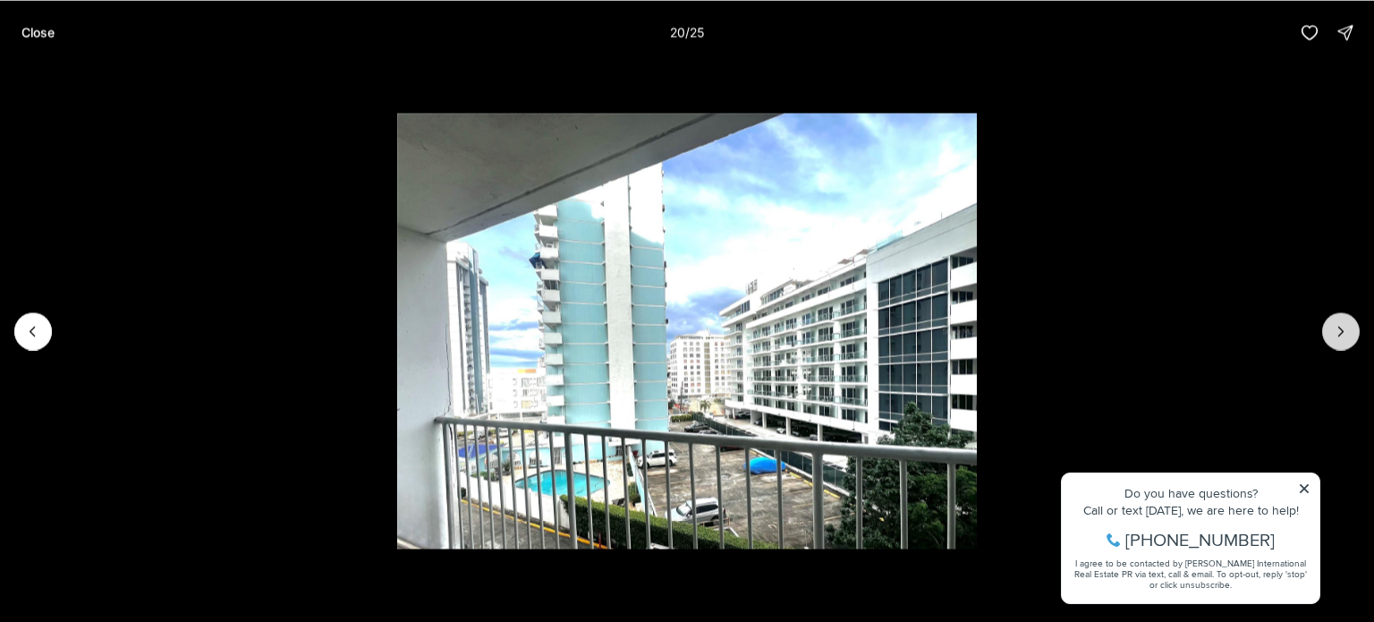
click at [1325, 332] on button "Next slide" at bounding box center [1341, 331] width 38 height 38
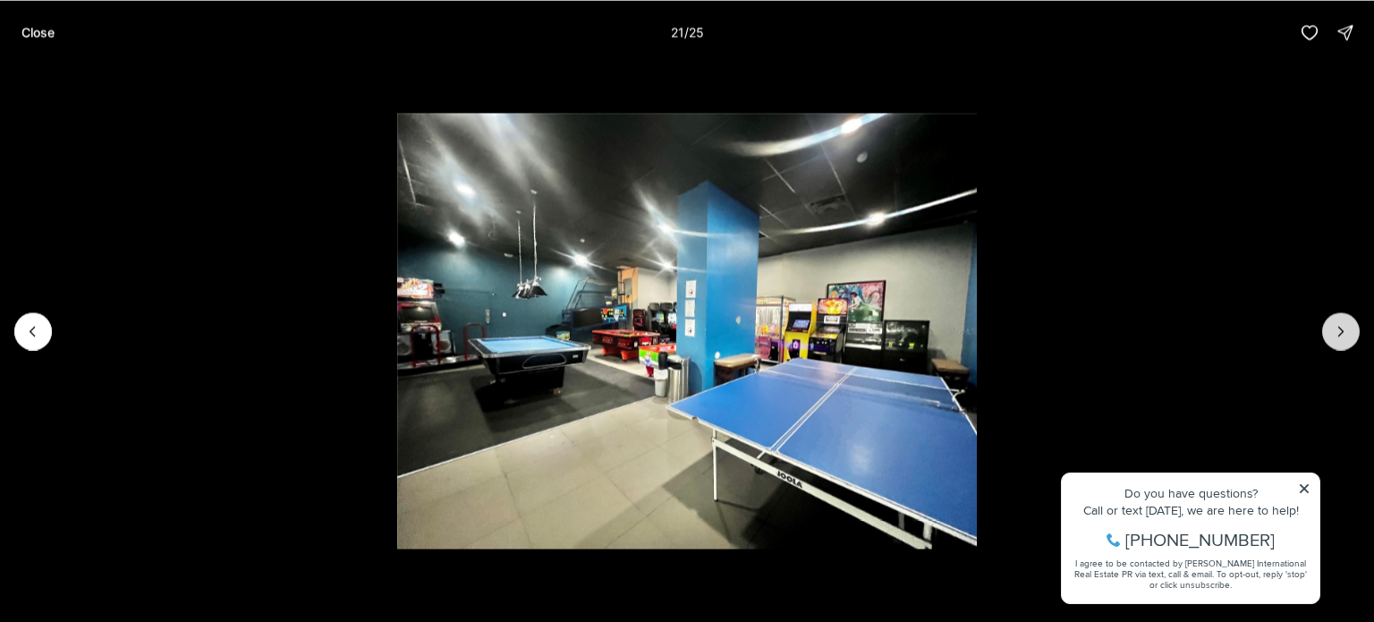
click at [1325, 332] on button "Next slide" at bounding box center [1341, 331] width 38 height 38
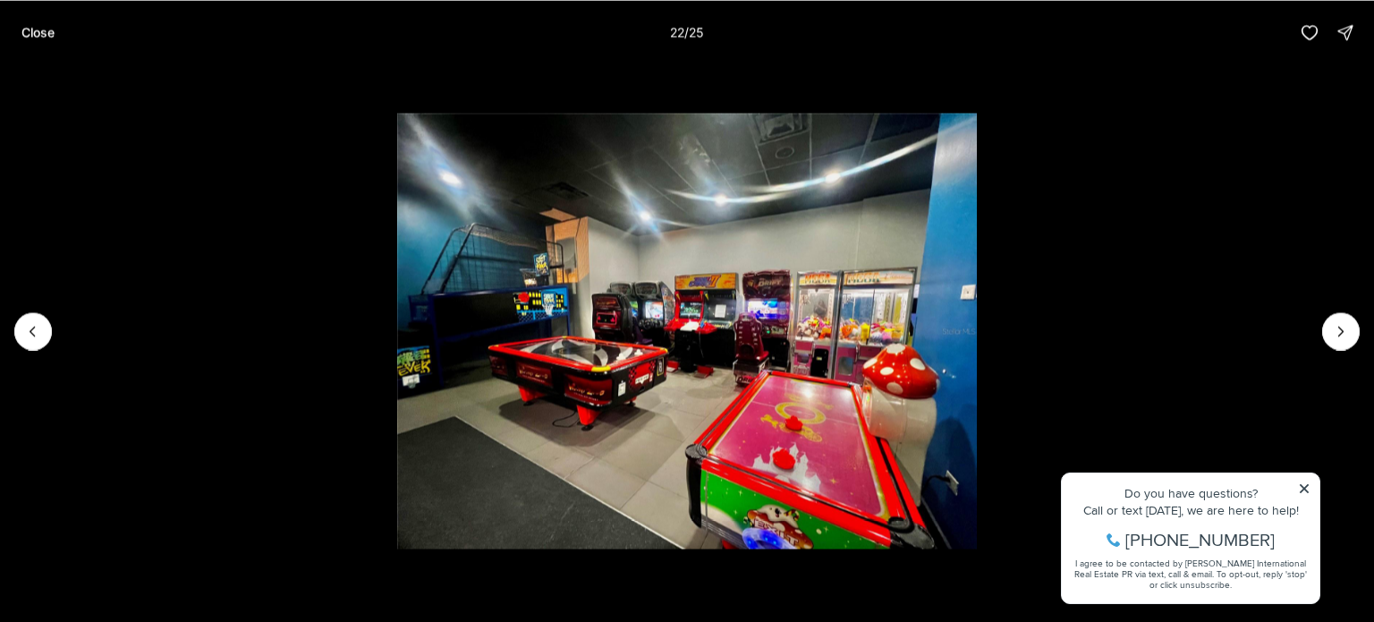
click at [55, 28] on button "Close" at bounding box center [38, 32] width 55 height 36
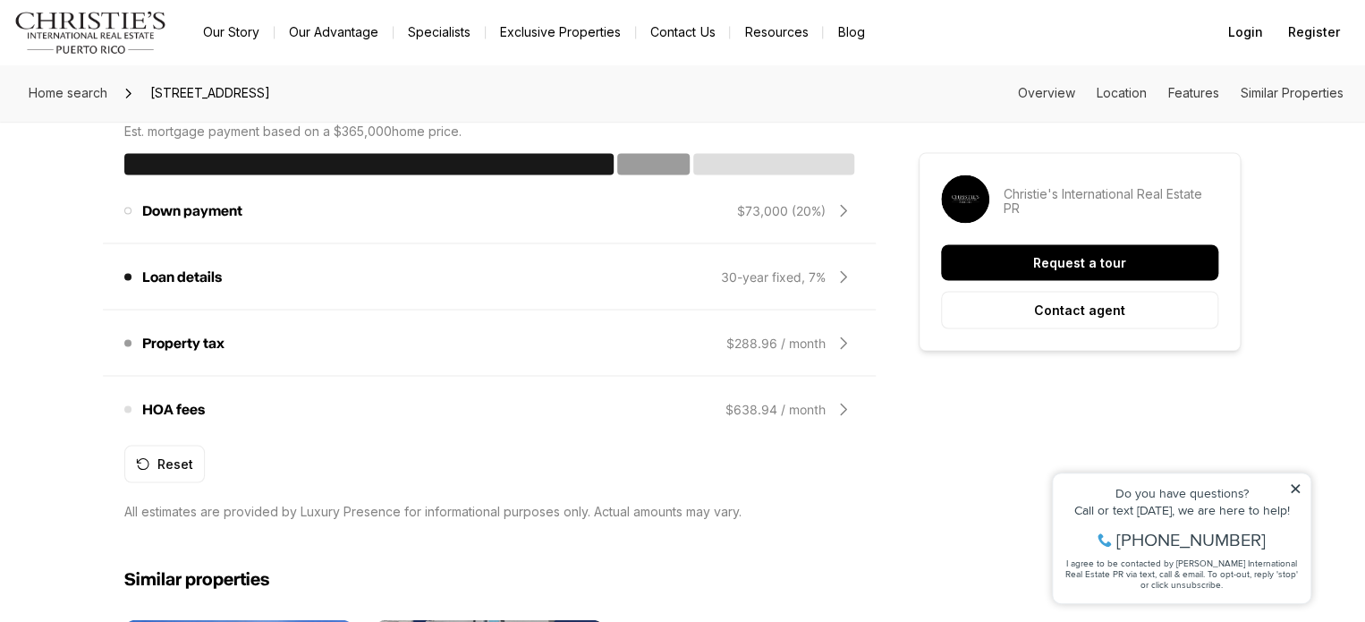
scroll to position [1521, 0]
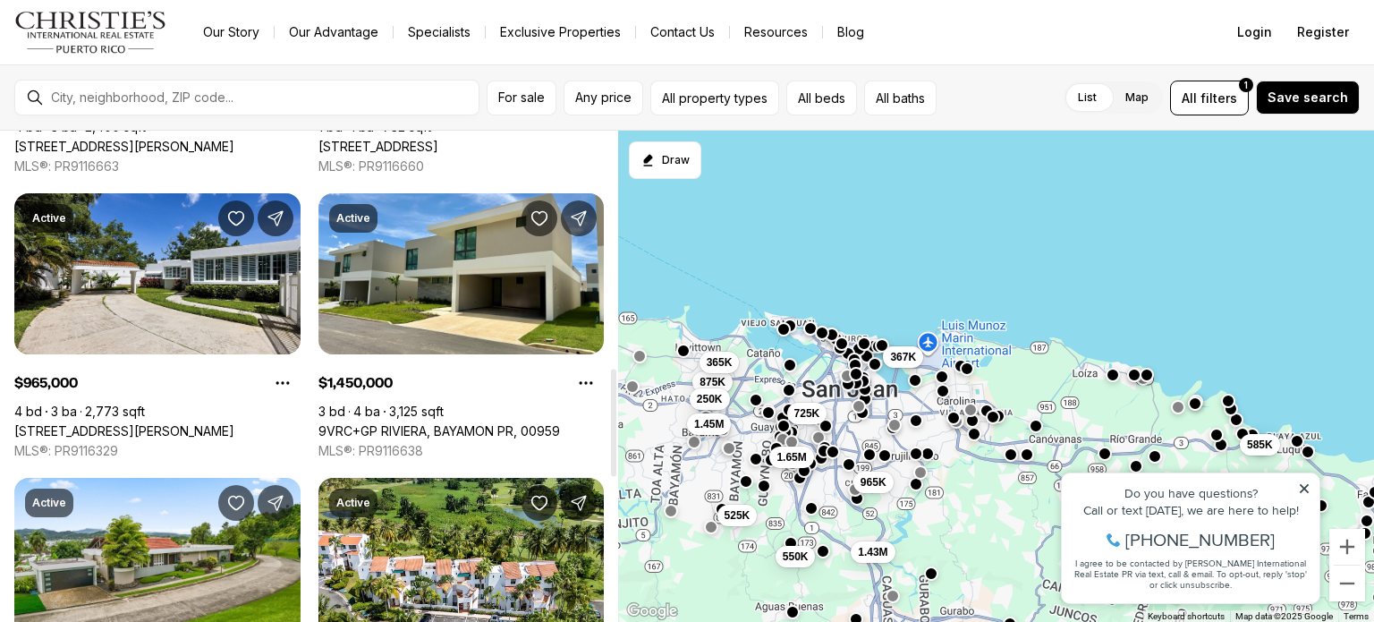
scroll to position [1163, 0]
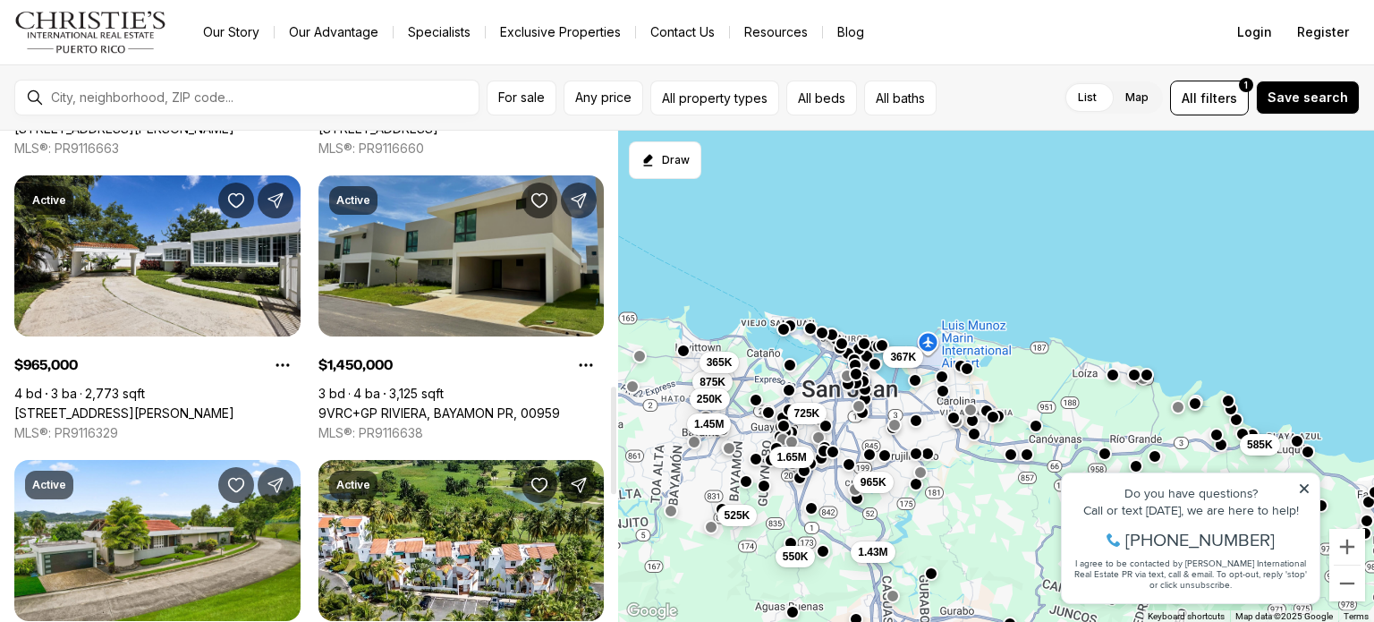
click at [526, 405] on link "9VRC+GP RIVIERA, BAYAMON PR, 00959" at bounding box center [439, 413] width 242 height 16
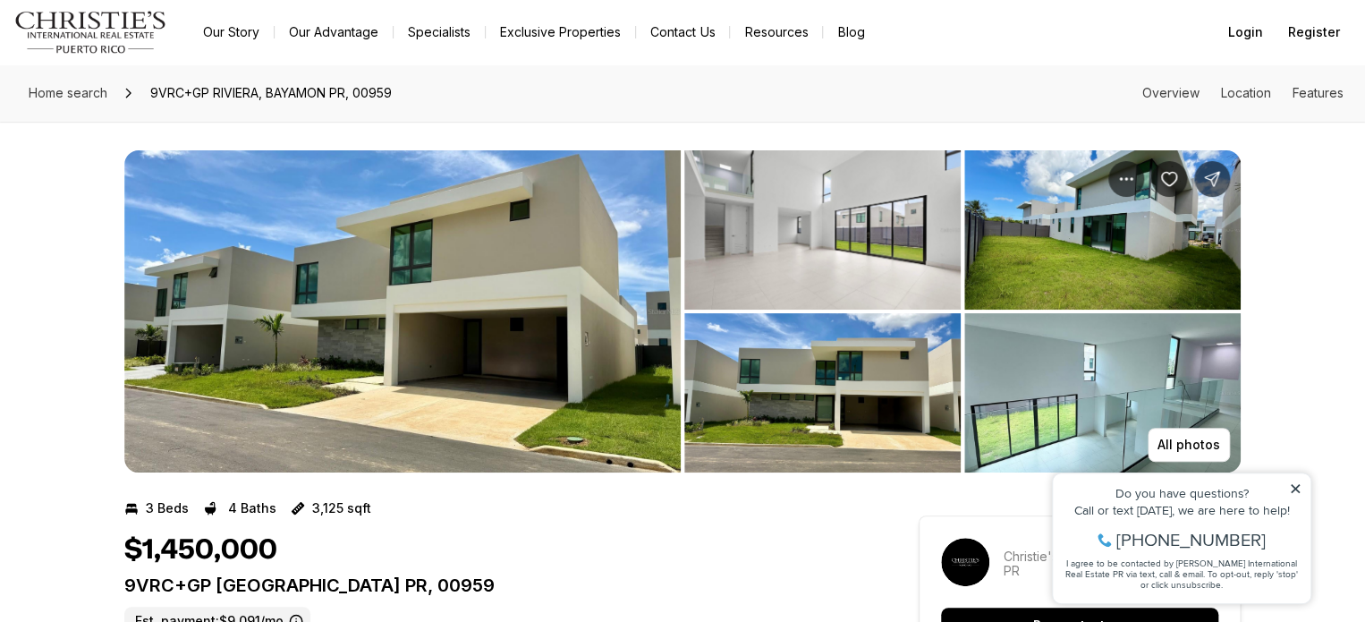
click at [884, 266] on img "View image gallery" at bounding box center [822, 229] width 276 height 159
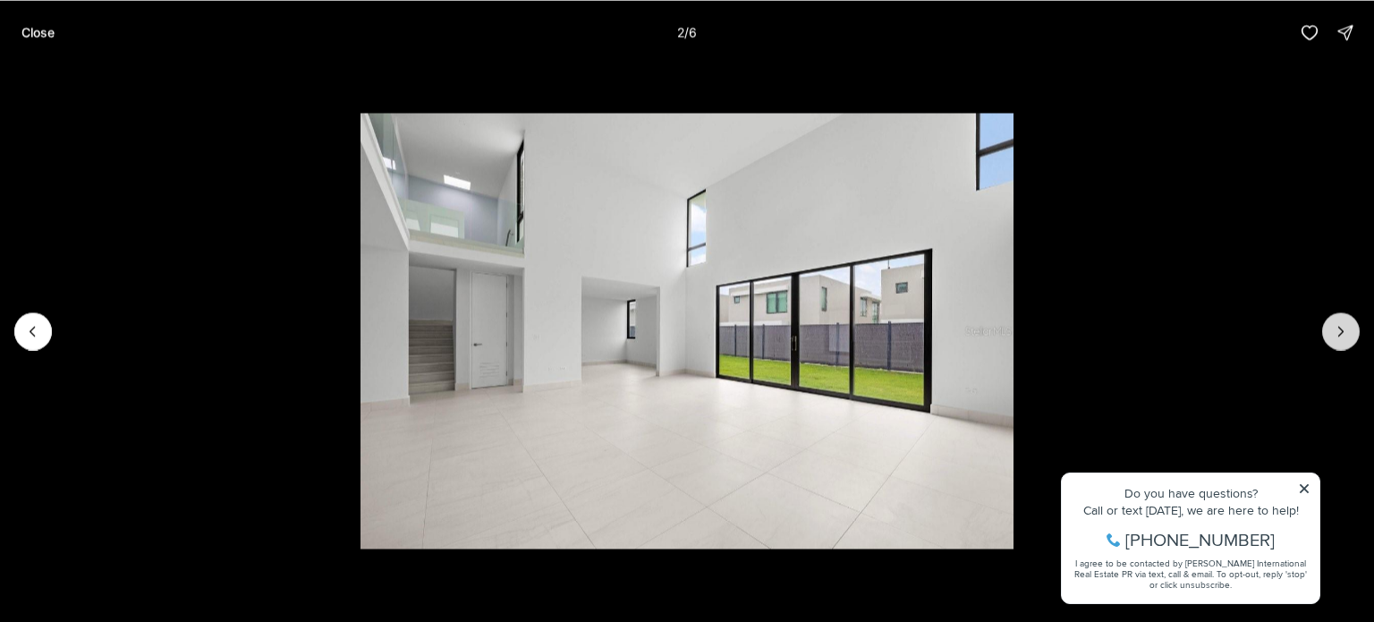
click at [1343, 324] on icon "Next slide" at bounding box center [1341, 331] width 18 height 18
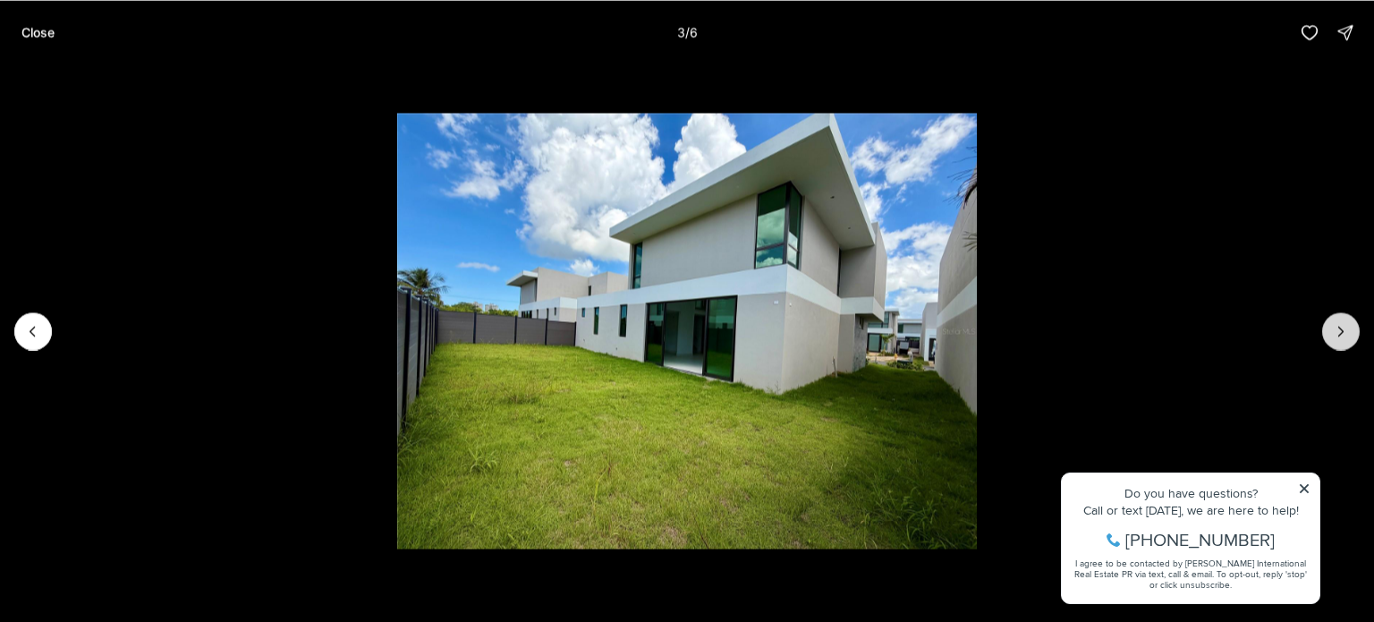
click at [1343, 325] on icon "Next slide" at bounding box center [1341, 331] width 18 height 18
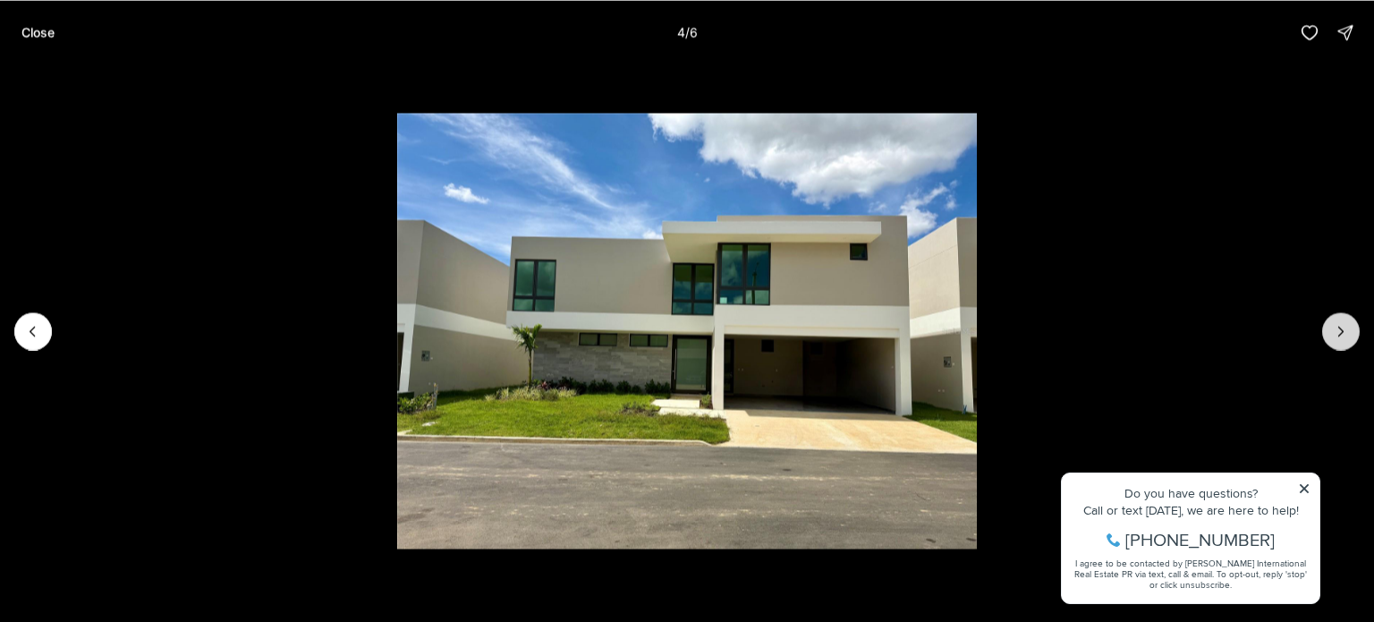
click at [1343, 325] on icon "Next slide" at bounding box center [1341, 331] width 18 height 18
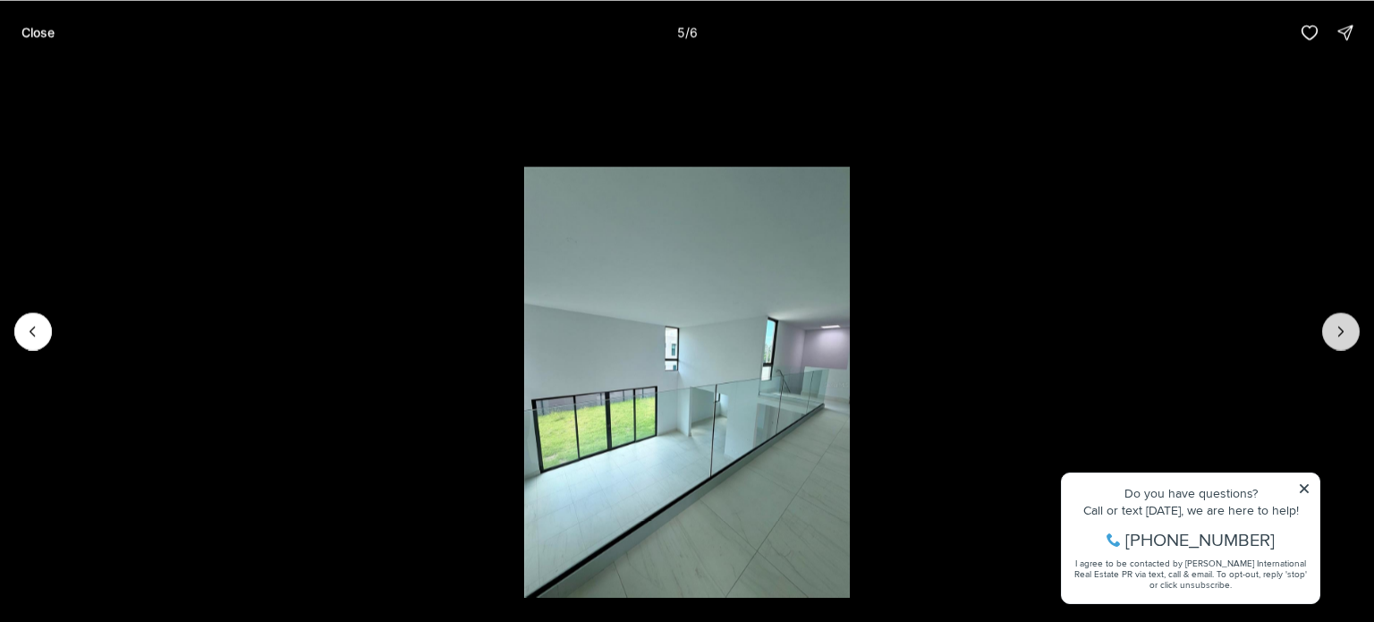
click at [1343, 325] on icon "Next slide" at bounding box center [1341, 331] width 18 height 18
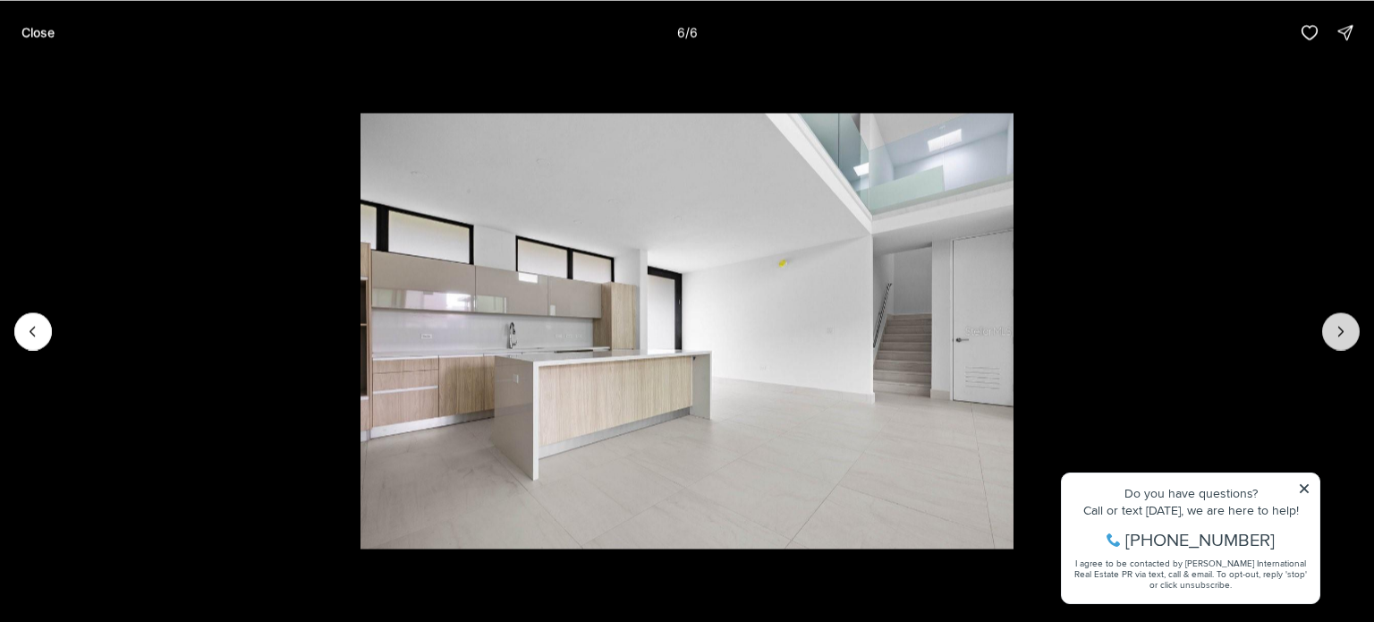
click at [1343, 325] on div at bounding box center [1341, 331] width 38 height 38
click at [1338, 339] on div at bounding box center [1341, 331] width 38 height 38
click at [47, 42] on button "Close" at bounding box center [38, 32] width 55 height 36
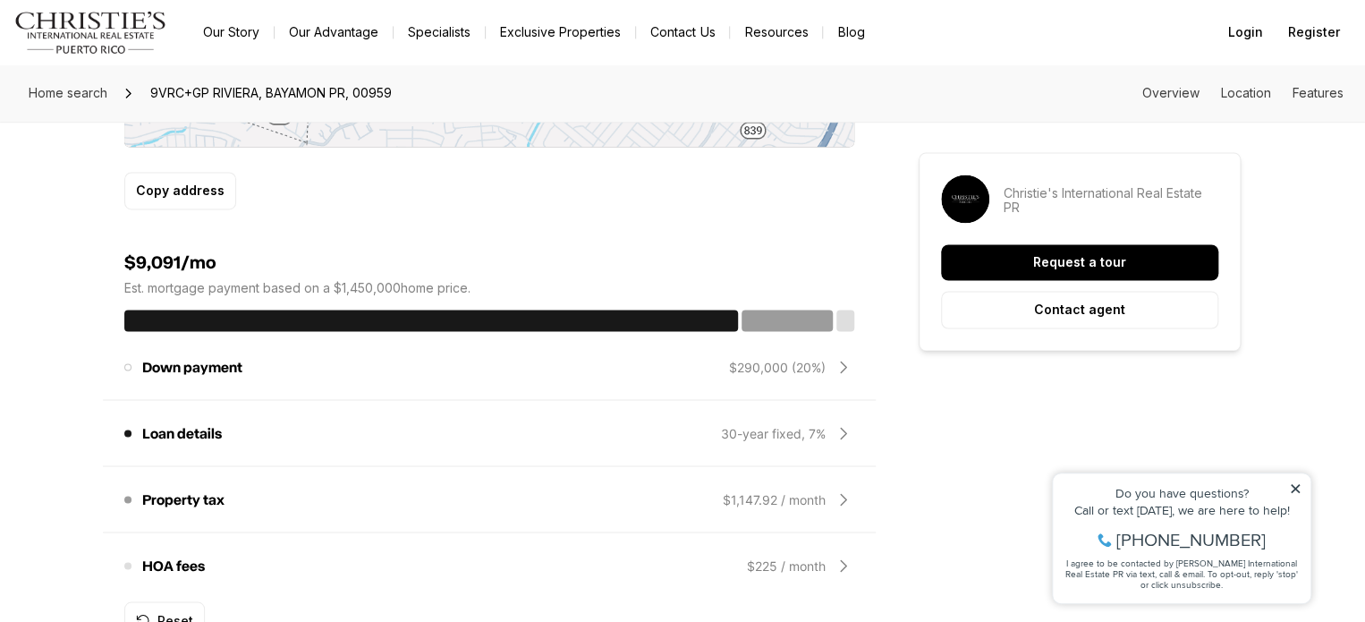
scroll to position [1521, 0]
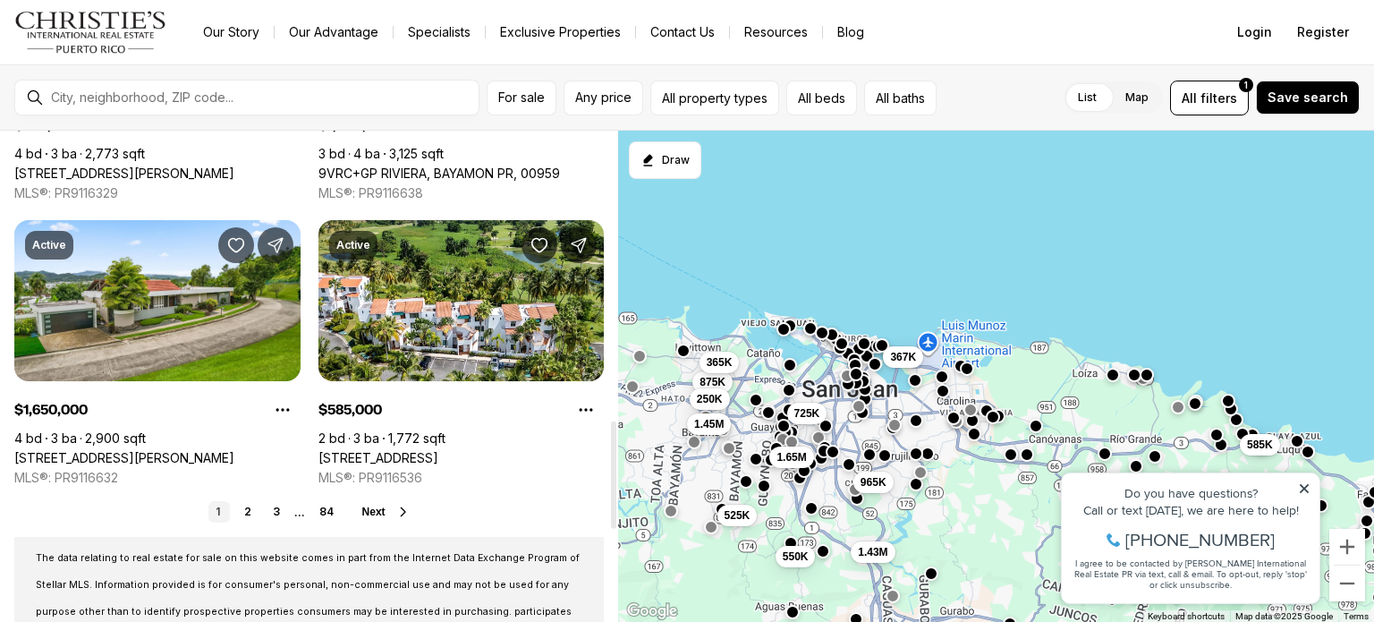
scroll to position [1431, 0]
